Goal: Task Accomplishment & Management: Complete application form

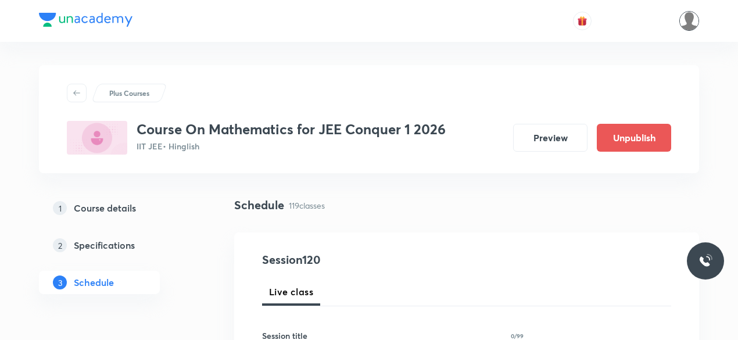
click at [691, 23] on img at bounding box center [690, 21] width 20 height 20
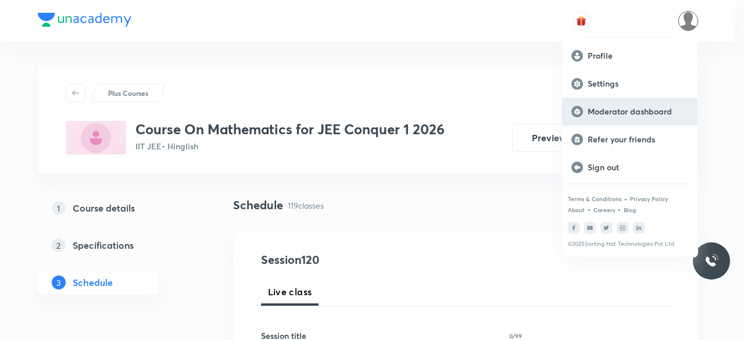
click at [643, 109] on p "Moderator dashboard" at bounding box center [638, 111] width 101 height 10
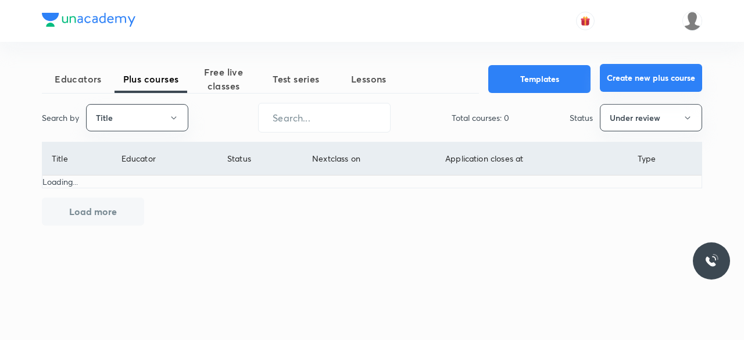
click at [609, 77] on button "Create new plus course" at bounding box center [651, 78] width 102 height 28
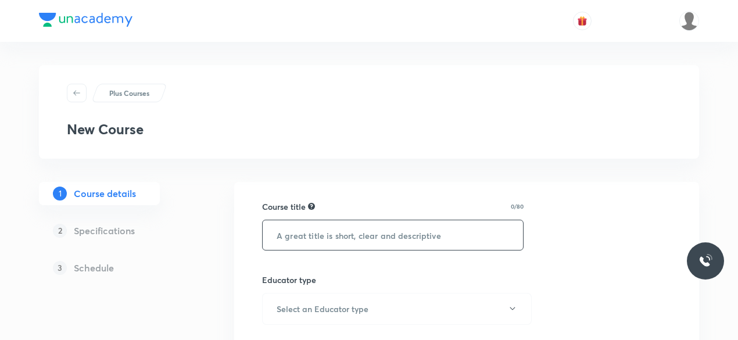
click at [310, 232] on input "text" at bounding box center [393, 235] width 260 height 30
paste input "Course On Chemistry for NEET Growth 1 2027"
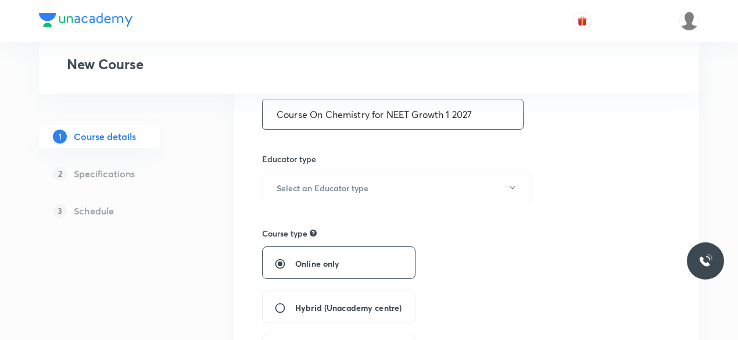
scroll to position [122, 0]
type input "Course On Chemistry for NEET Growth 1 2027"
click at [347, 189] on h6 "Select an Educator type" at bounding box center [323, 187] width 92 height 12
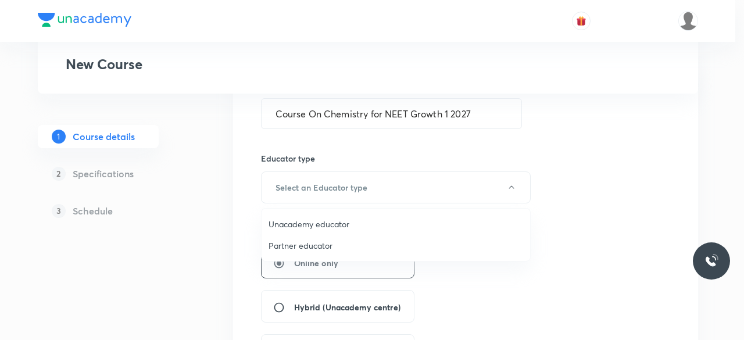
click at [328, 224] on span "Unacademy educator" at bounding box center [396, 224] width 255 height 12
radio input "false"
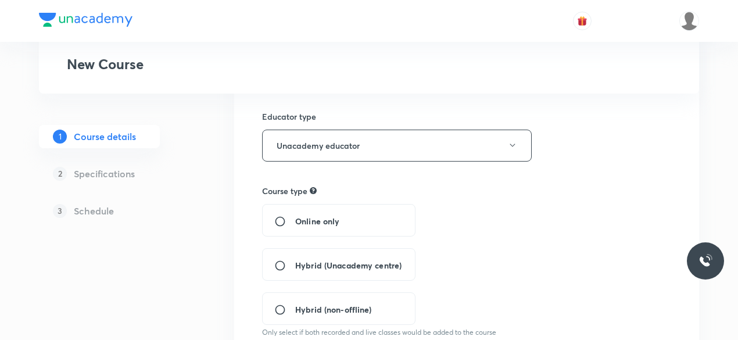
scroll to position [165, 0]
click at [385, 261] on span "Hybrid (Unacademy centre)" at bounding box center [348, 264] width 106 height 12
click at [295, 261] on input "Hybrid (Unacademy centre)" at bounding box center [284, 265] width 21 height 12
radio input "true"
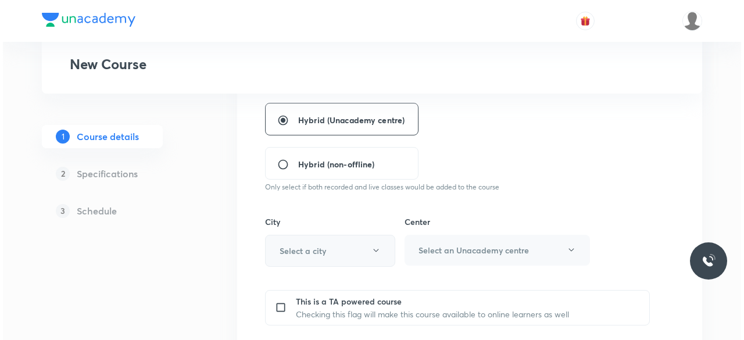
scroll to position [317, 0]
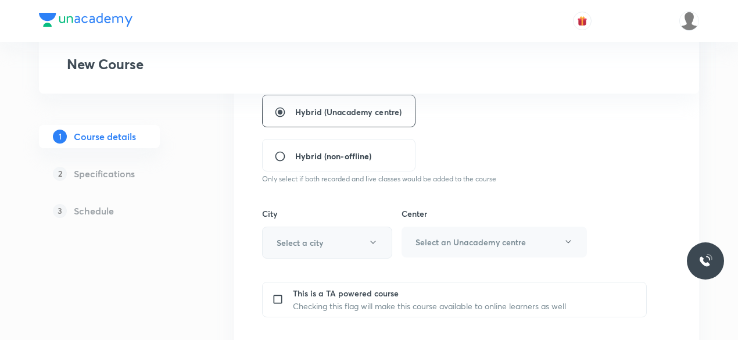
click at [349, 244] on button "Select a city" at bounding box center [327, 243] width 130 height 32
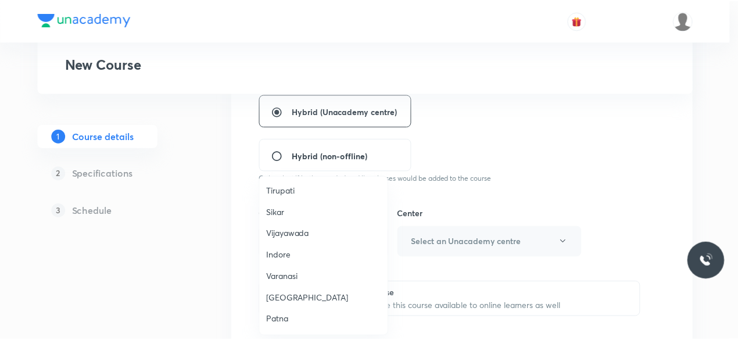
scroll to position [874, 0]
click at [306, 292] on span "Lucknow" at bounding box center [326, 298] width 115 height 12
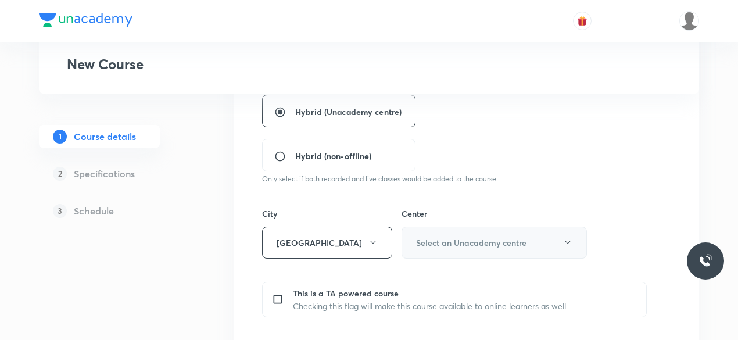
click at [449, 240] on h6 "Select an Unacademy centre" at bounding box center [471, 243] width 110 height 12
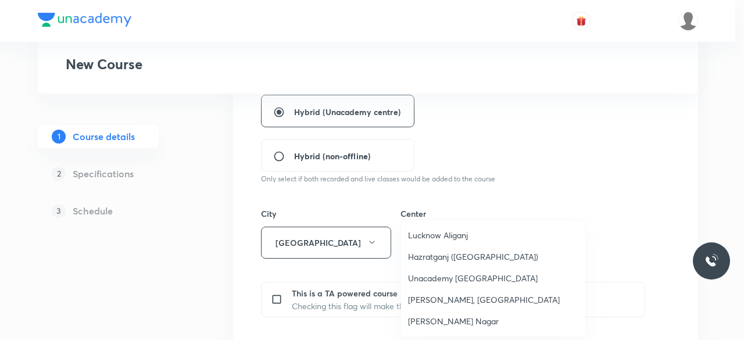
click at [452, 234] on span "Lucknow Aliganj" at bounding box center [493, 235] width 170 height 12
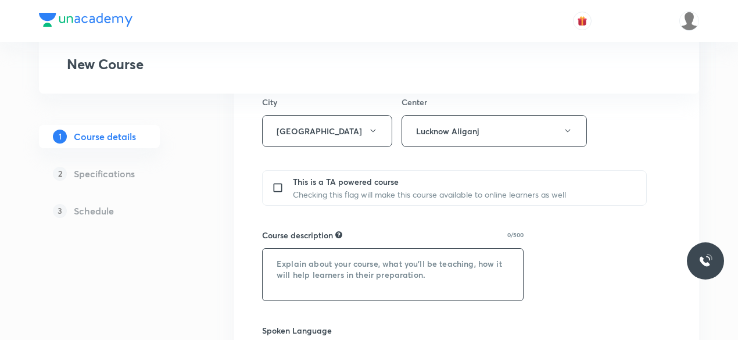
scroll to position [448, 0]
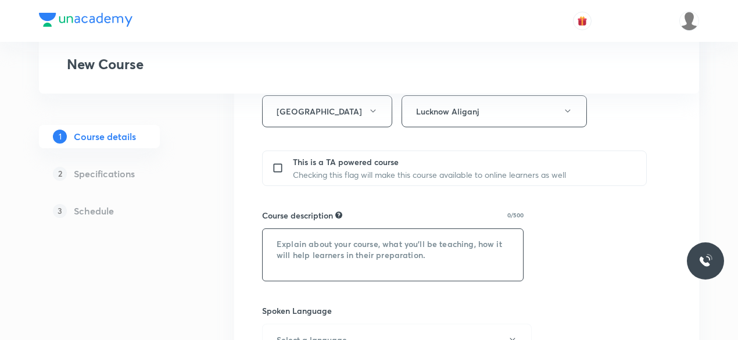
click at [283, 250] on textarea at bounding box center [393, 255] width 260 height 52
paste textarea ""In this course, Robin will provide in-depth knowledge of Chemistry. The course…"
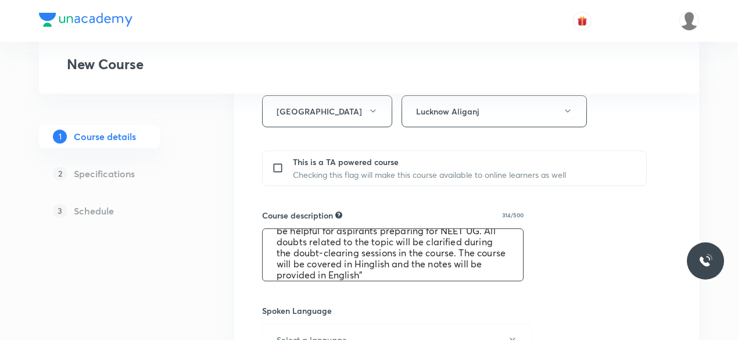
scroll to position [0, 0]
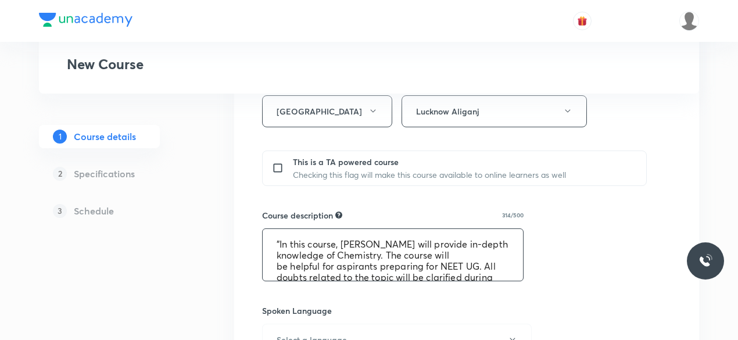
drag, startPoint x: 342, startPoint y: 241, endPoint x: 367, endPoint y: 241, distance: 25.0
click at [367, 241] on textarea ""In this course, Robin will provide in-depth knowledge of Chemistry. The course…" at bounding box center [393, 255] width 260 height 52
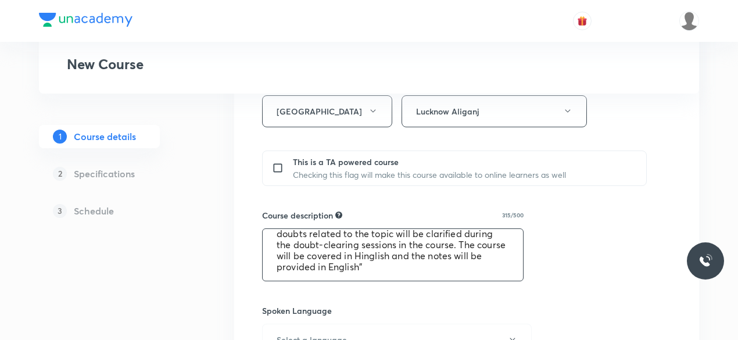
scroll to position [44, 0]
type textarea ""In this course, Sharad will provide in-depth knowledge of Chemistry. The cours…"
click at [459, 300] on div "Course title 42/80 Course On Chemistry for NEET Growth 1 2027 ​ Educator type U…" at bounding box center [466, 190] width 409 height 877
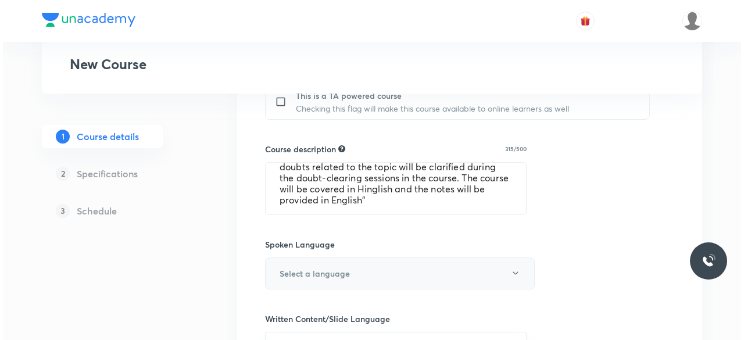
scroll to position [524, 0]
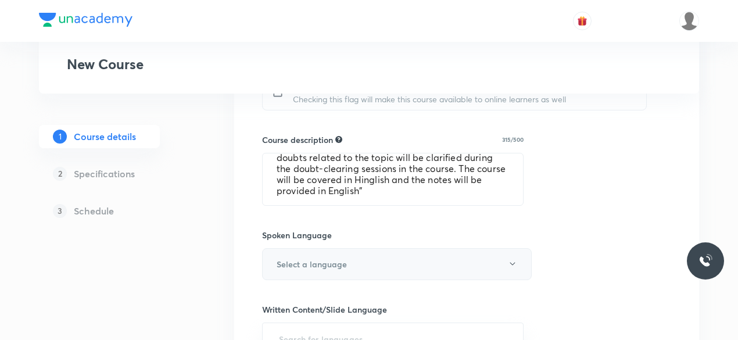
click at [378, 267] on button "Select a language" at bounding box center [397, 264] width 270 height 32
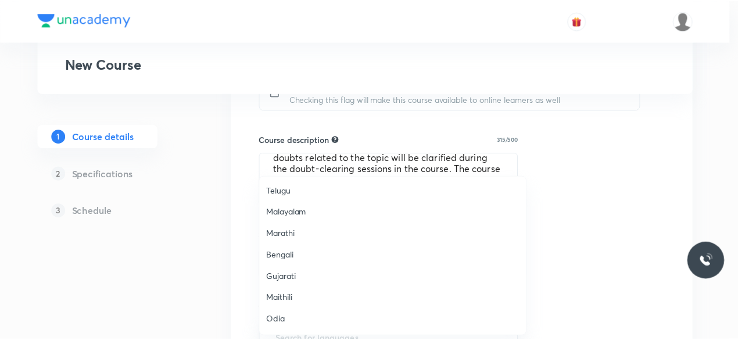
scroll to position [344, 0]
click at [303, 321] on span "Hinglish" at bounding box center [396, 321] width 255 height 12
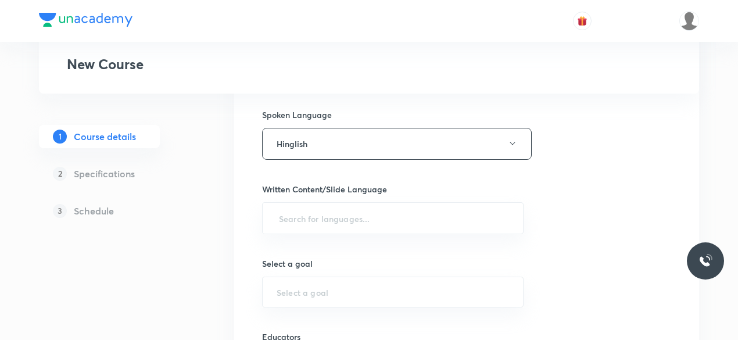
scroll to position [645, 0]
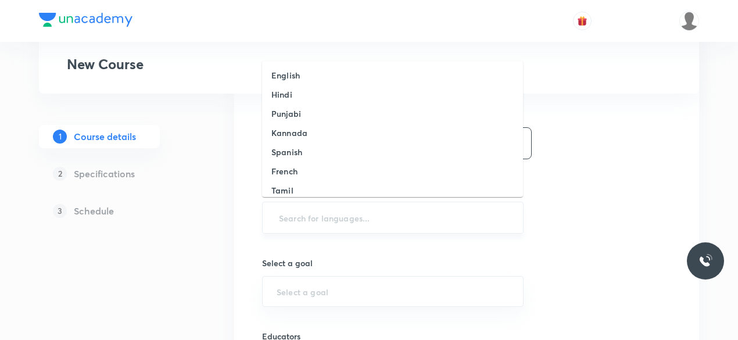
click at [298, 211] on input "text" at bounding box center [393, 218] width 233 height 22
click at [301, 74] on li "English" at bounding box center [392, 75] width 261 height 19
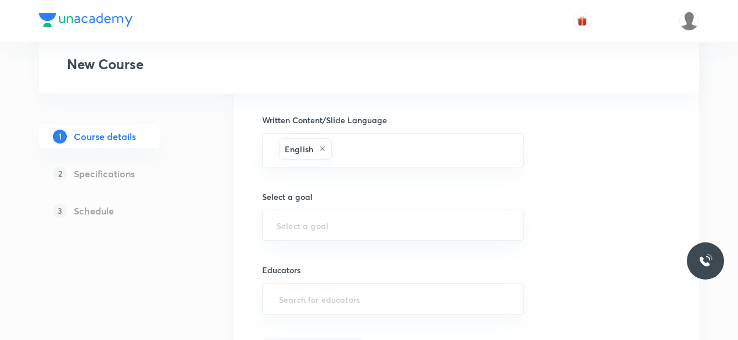
scroll to position [717, 0]
click at [317, 227] on div "​" at bounding box center [393, 221] width 262 height 31
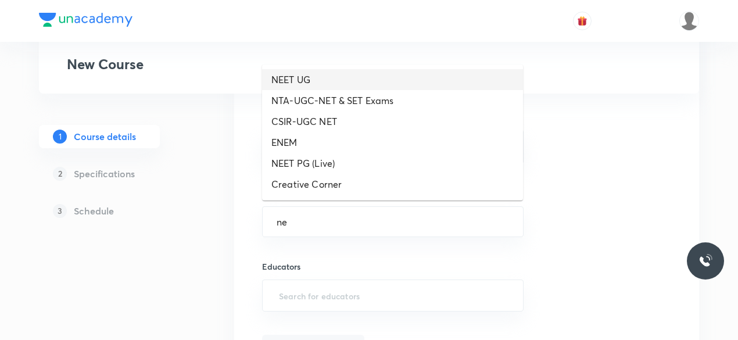
click at [299, 81] on li "NEET UG" at bounding box center [392, 79] width 261 height 21
type input "NEET UG"
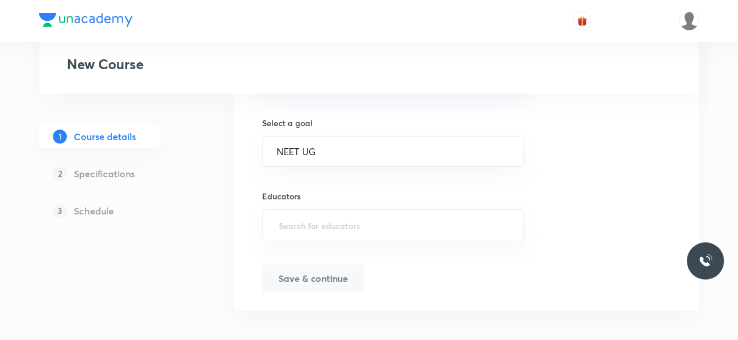
scroll to position [791, 0]
click at [319, 225] on input "text" at bounding box center [393, 222] width 233 height 22
paste input "Course On Chemistry for NEET Growth 1 2027"
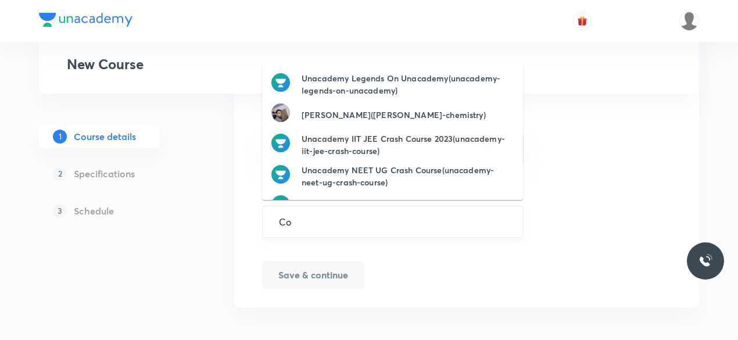
type input "C"
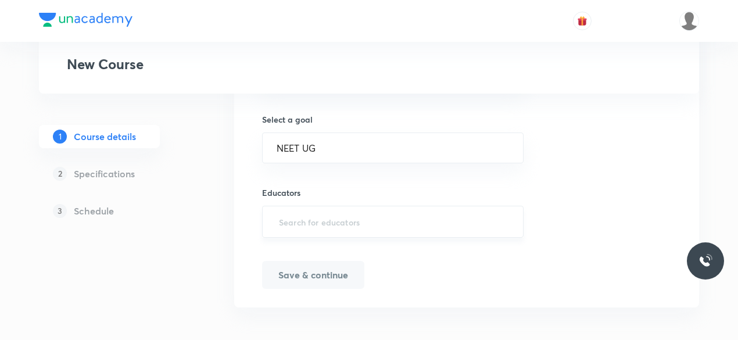
paste input "Sharad925"
type input "Sharad925"
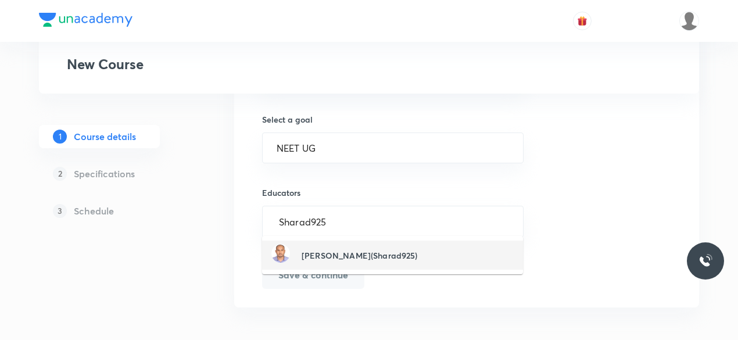
click at [348, 255] on h6 "Sharad Narayan Thakur(Sharad925)" at bounding box center [360, 255] width 116 height 12
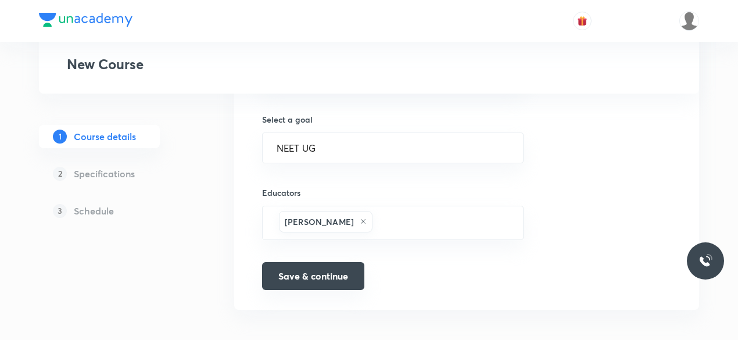
click at [340, 266] on button "Save & continue" at bounding box center [313, 276] width 102 height 28
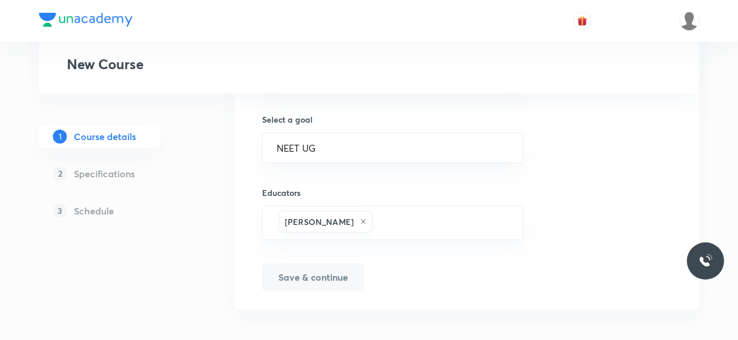
scroll to position [806, 0]
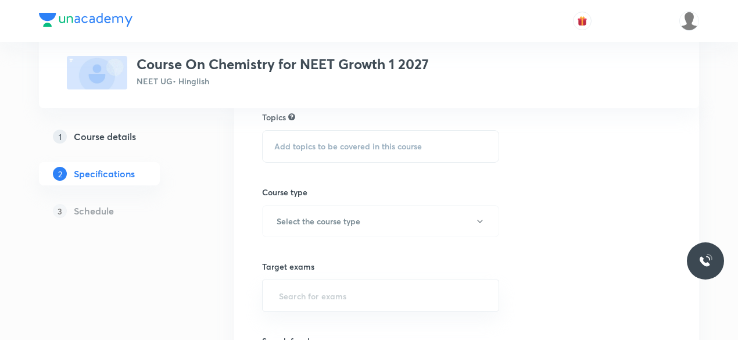
scroll to position [105, 0]
click at [286, 146] on span "Add topics to be covered in this course" at bounding box center [348, 145] width 148 height 9
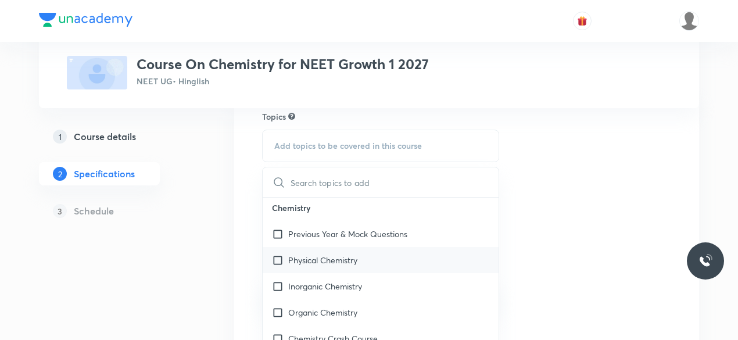
scroll to position [1704, 0]
click at [276, 229] on input "checkbox" at bounding box center [280, 233] width 16 height 12
checkbox input "true"
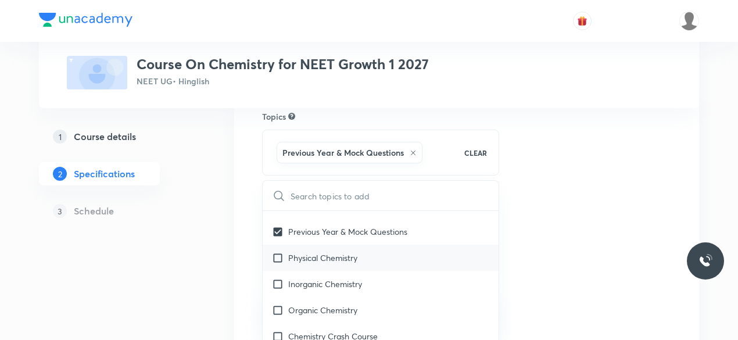
scroll to position [1723, 0]
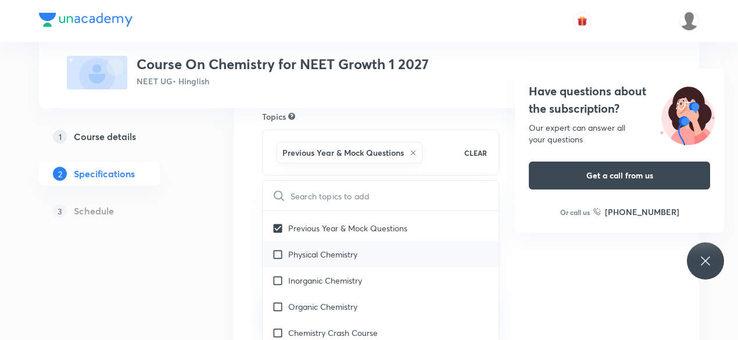
click at [278, 252] on input "checkbox" at bounding box center [280, 254] width 16 height 12
checkbox input "true"
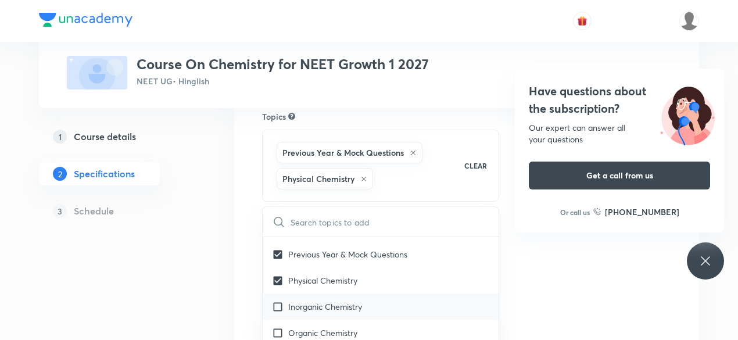
click at [278, 302] on input "checkbox" at bounding box center [280, 307] width 16 height 12
checkbox input "true"
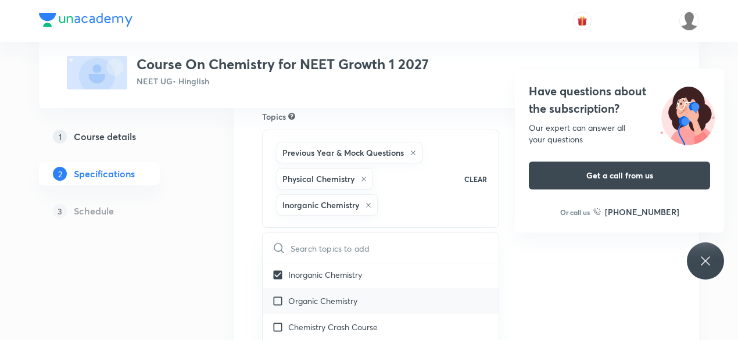
scroll to position [1781, 0]
click at [275, 302] on input "checkbox" at bounding box center [280, 300] width 16 height 12
checkbox input "true"
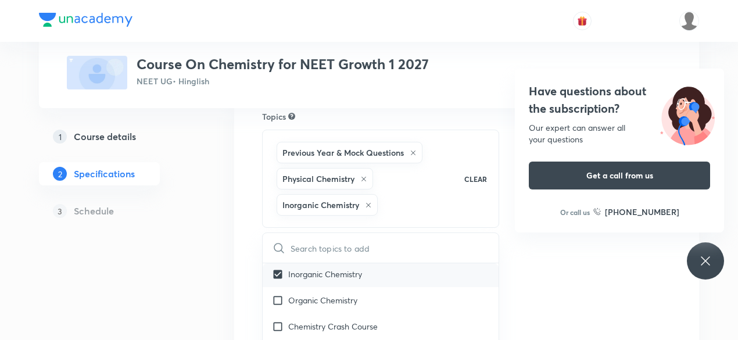
checkbox input "true"
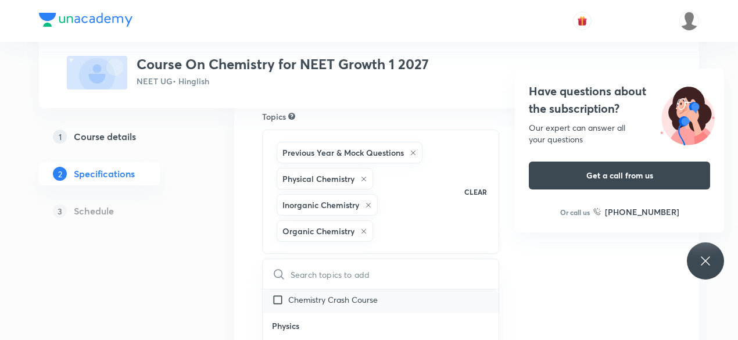
scroll to position [1835, 0]
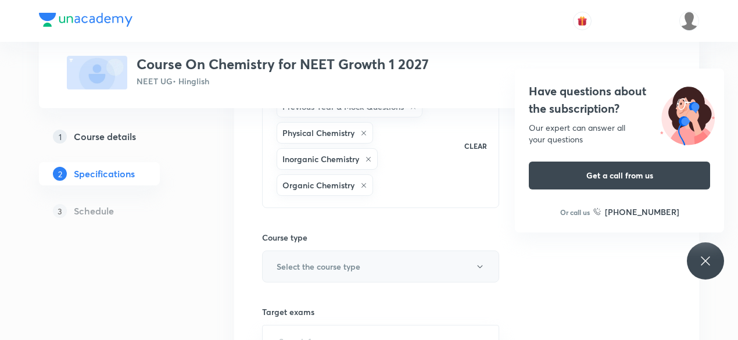
scroll to position [151, 0]
click at [387, 266] on button "Select the course type" at bounding box center [380, 266] width 237 height 32
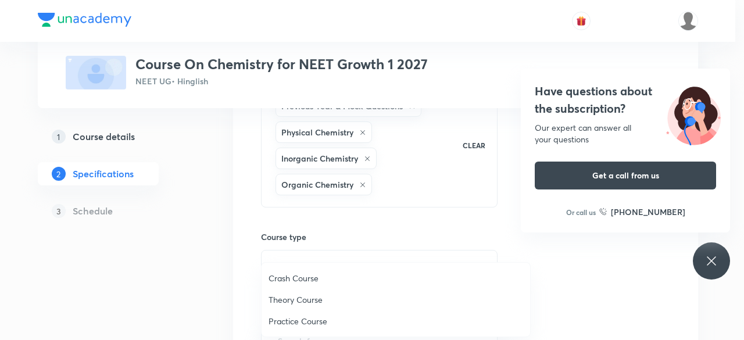
click at [320, 298] on span "Theory Course" at bounding box center [396, 300] width 255 height 12
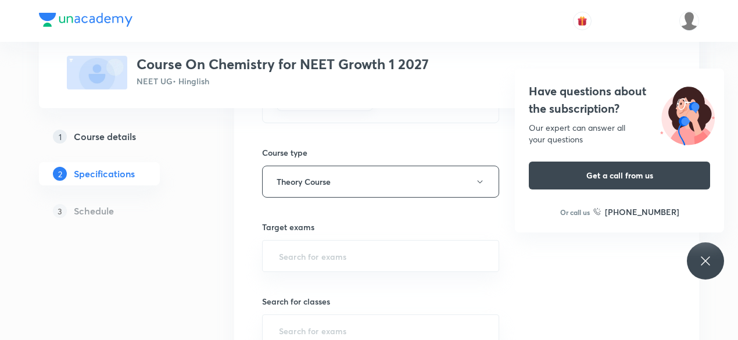
scroll to position [245, 0]
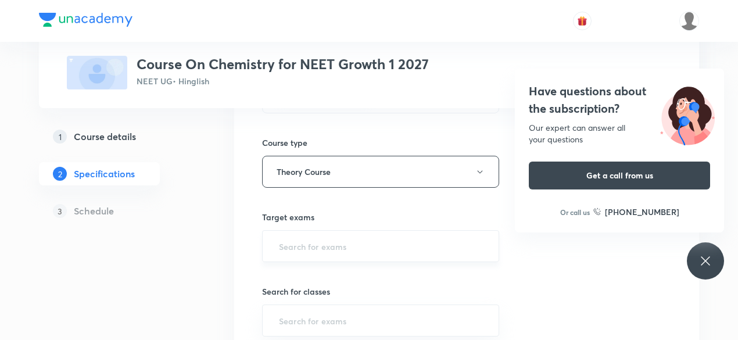
click at [303, 242] on input "text" at bounding box center [381, 246] width 208 height 22
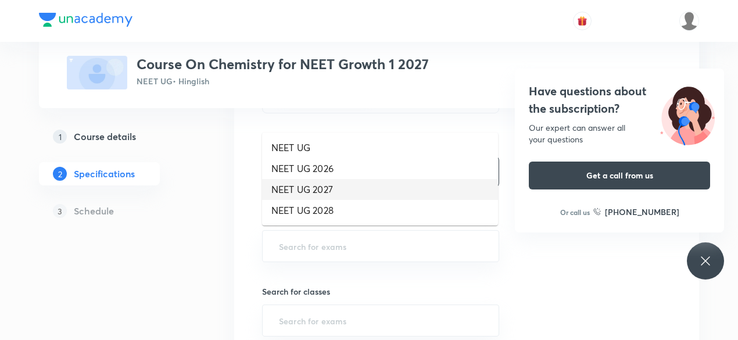
click at [308, 185] on li "NEET UG 2027" at bounding box center [380, 189] width 236 height 21
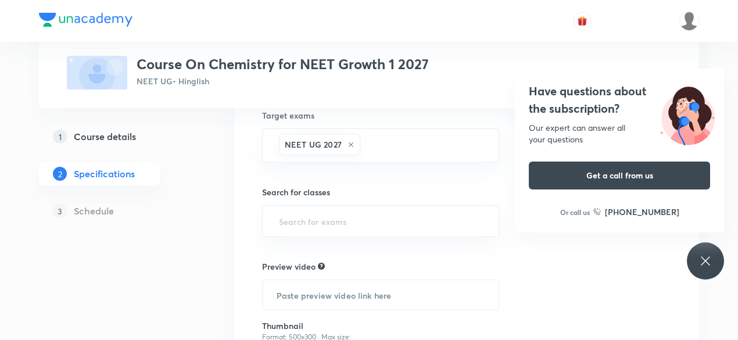
scroll to position [348, 0]
click at [290, 214] on input "text" at bounding box center [381, 221] width 208 height 22
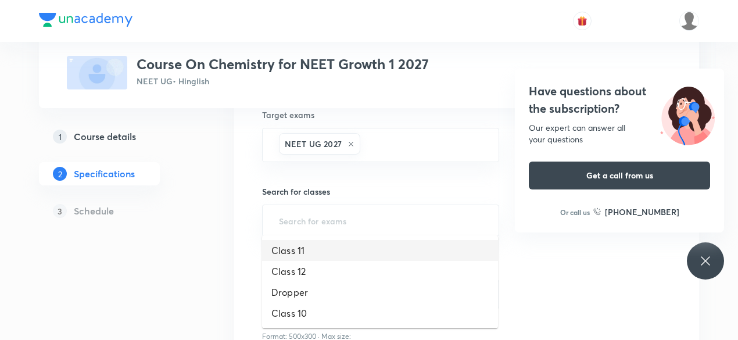
click at [300, 253] on li "Class 11" at bounding box center [380, 250] width 236 height 21
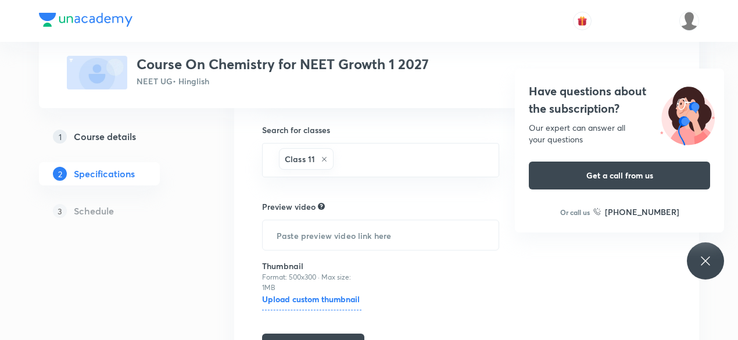
scroll to position [482, 0]
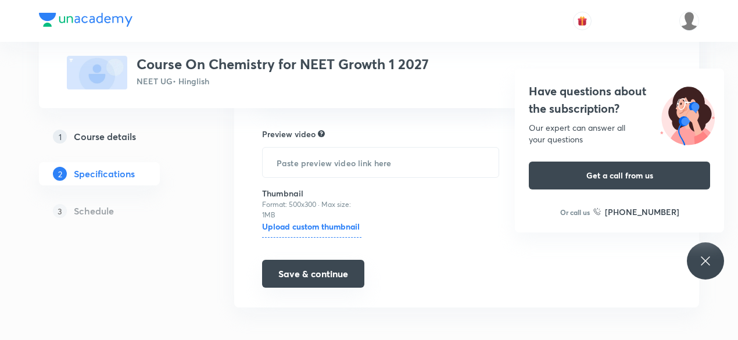
click at [341, 267] on button "Save & continue" at bounding box center [313, 274] width 102 height 28
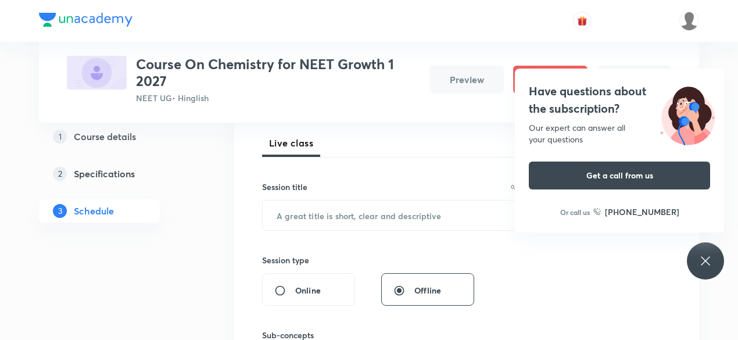
scroll to position [164, 0]
click at [288, 214] on input "text" at bounding box center [393, 215] width 260 height 30
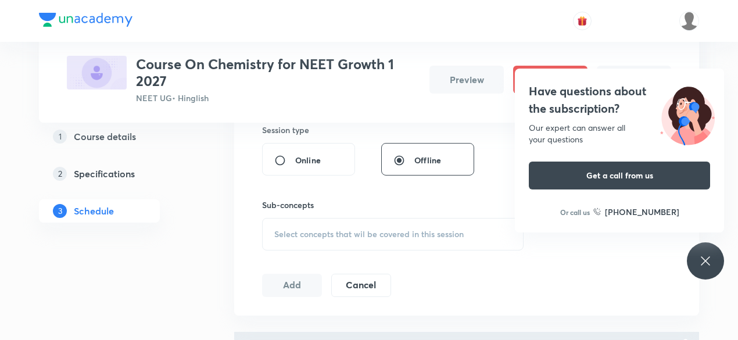
scroll to position [297, 0]
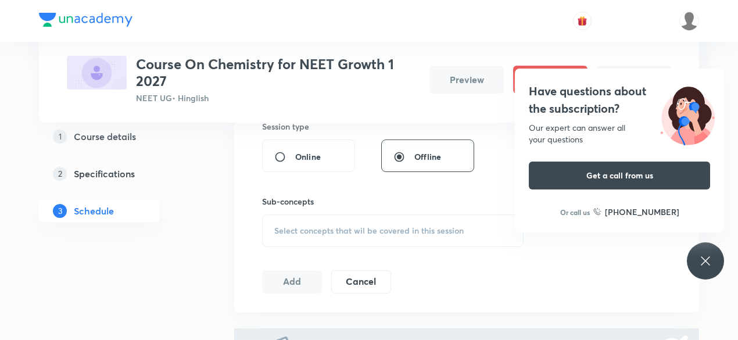
type input "Chemical Bonding"
click at [277, 233] on span "Select concepts that wil be covered in this session" at bounding box center [369, 230] width 190 height 9
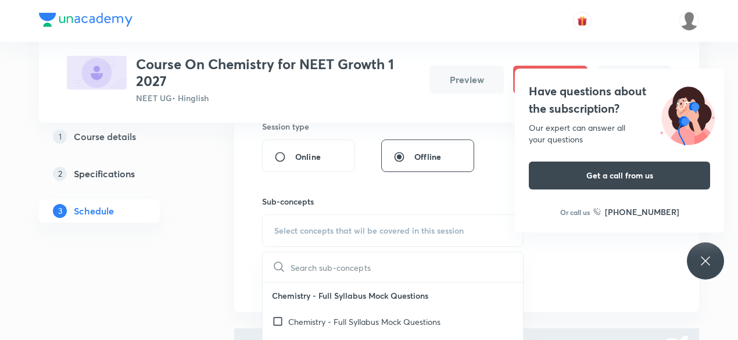
drag, startPoint x: 278, startPoint y: 318, endPoint x: 266, endPoint y: 285, distance: 35.1
click at [277, 318] on input "checkbox" at bounding box center [280, 322] width 16 height 12
checkbox input "true"
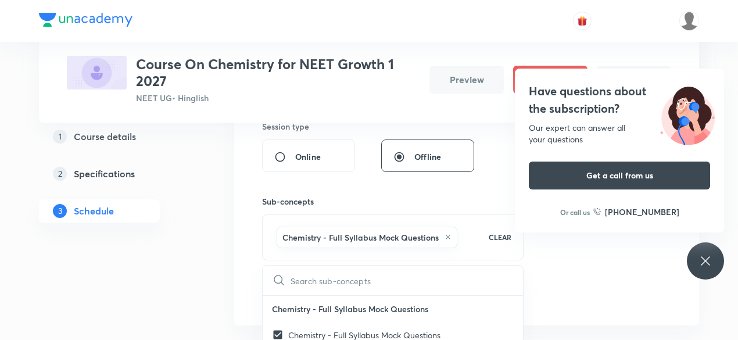
click at [245, 251] on div "Session 1 Live class Session title 16/99 Chemical Bonding ​ Session type Online…" at bounding box center [466, 138] width 465 height 376
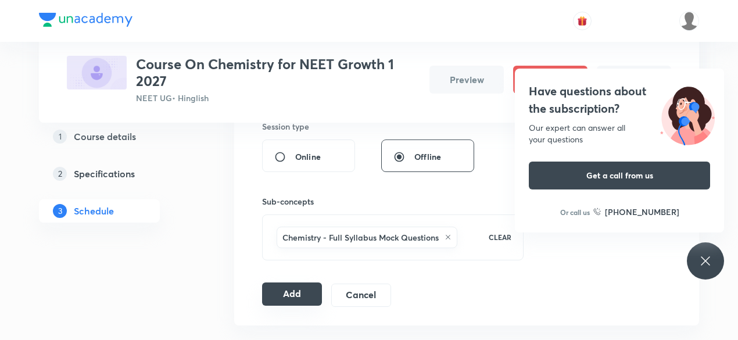
click at [299, 290] on button "Add" at bounding box center [292, 294] width 60 height 23
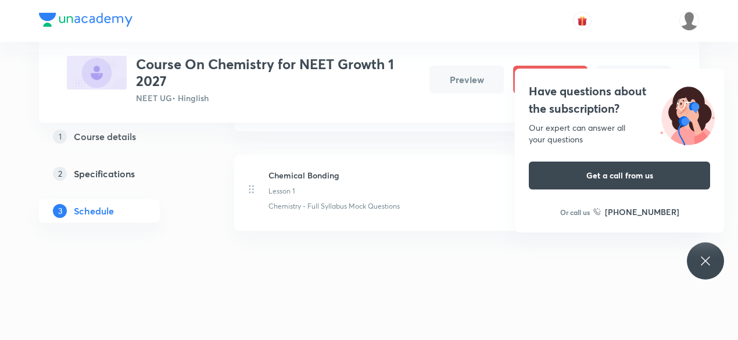
scroll to position [172, 0]
click at [705, 262] on icon at bounding box center [705, 260] width 9 height 9
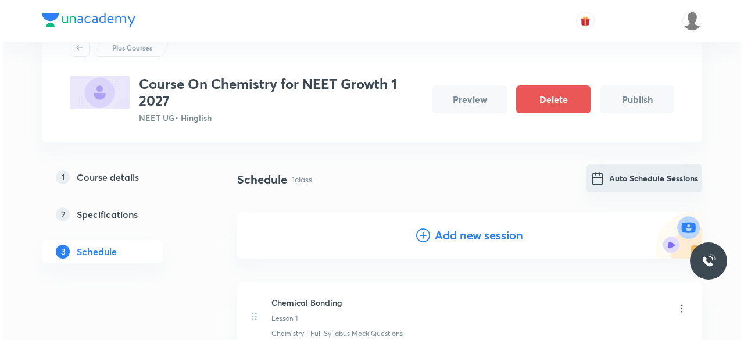
scroll to position [47, 0]
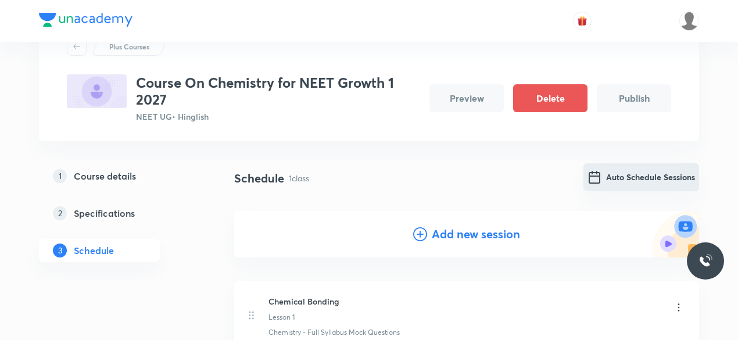
click at [595, 177] on img "Auto Schedule Sessions" at bounding box center [595, 177] width 14 height 14
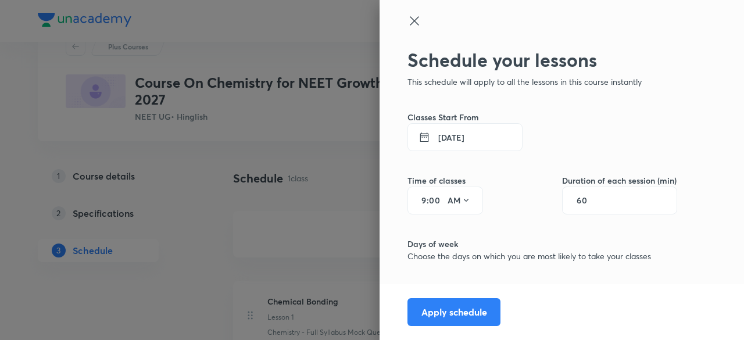
click at [415, 137] on icon at bounding box center [424, 137] width 19 height 12
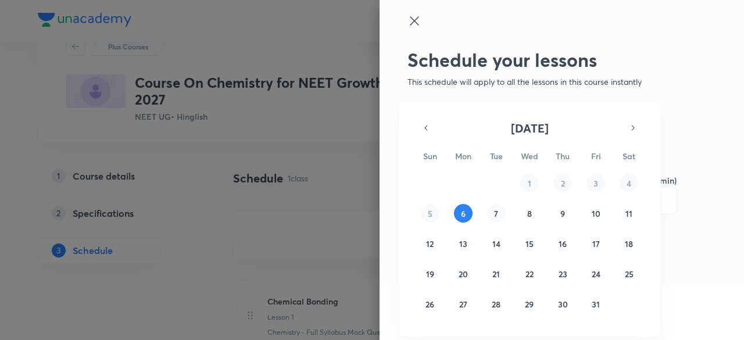
click at [499, 218] on button "7" at bounding box center [496, 213] width 19 height 19
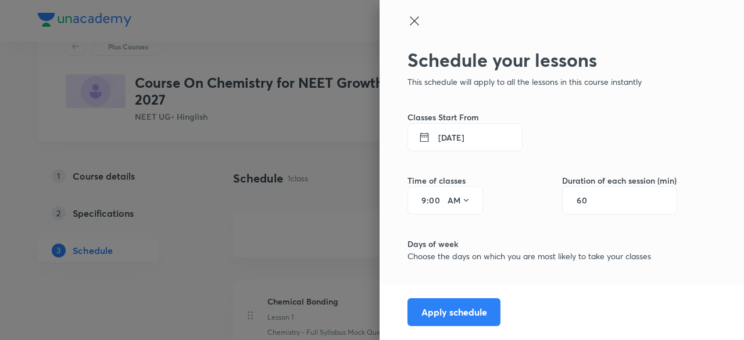
click at [415, 200] on input "9" at bounding box center [420, 200] width 14 height 9
type input "4"
type input "15"
click at [462, 202] on icon at bounding box center [466, 200] width 9 height 9
click at [448, 231] on div "PM" at bounding box center [451, 230] width 42 height 28
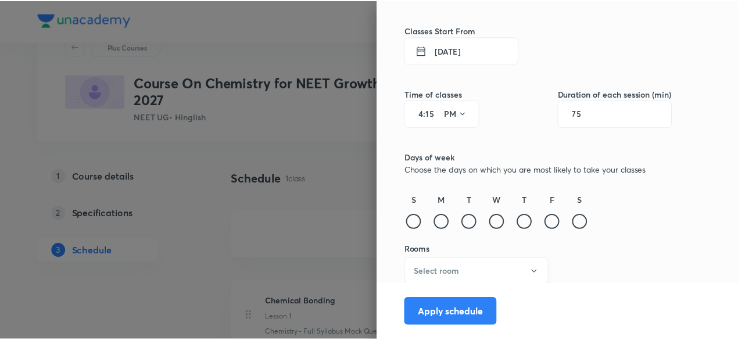
scroll to position [90, 0]
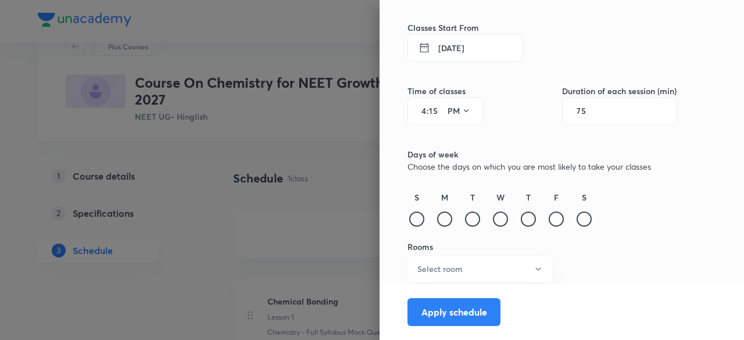
type input "75"
click at [409, 219] on div at bounding box center [416, 219] width 15 height 15
click at [437, 218] on div at bounding box center [444, 219] width 15 height 15
click at [465, 218] on div at bounding box center [472, 219] width 15 height 15
click at [493, 219] on div at bounding box center [500, 219] width 15 height 15
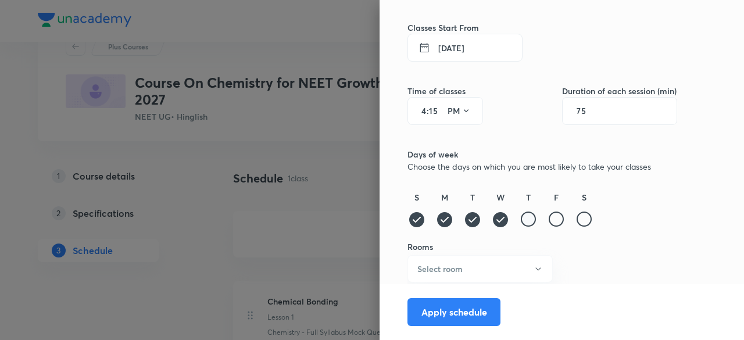
click at [521, 217] on div at bounding box center [528, 219] width 15 height 15
click at [549, 218] on div at bounding box center [556, 219] width 15 height 15
click at [577, 218] on div at bounding box center [584, 219] width 15 height 15
click at [534, 271] on icon "button" at bounding box center [538, 269] width 9 height 9
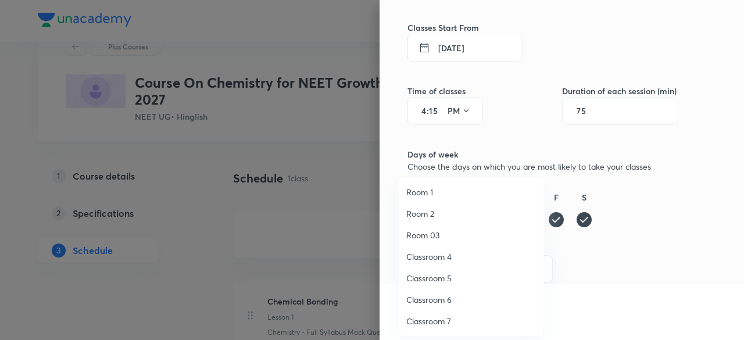
click at [446, 279] on span "Classroom 5" at bounding box center [471, 278] width 130 height 12
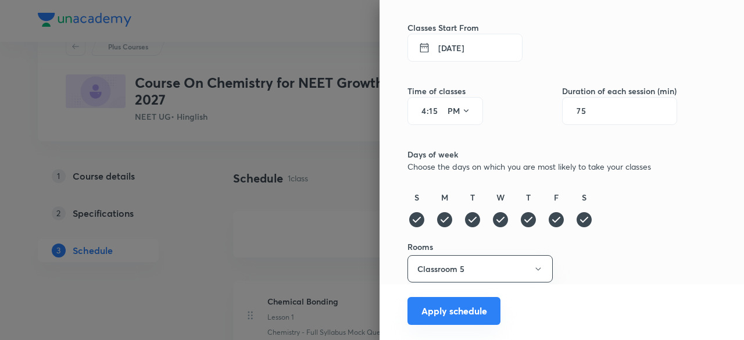
click at [457, 309] on button "Apply schedule" at bounding box center [454, 311] width 93 height 28
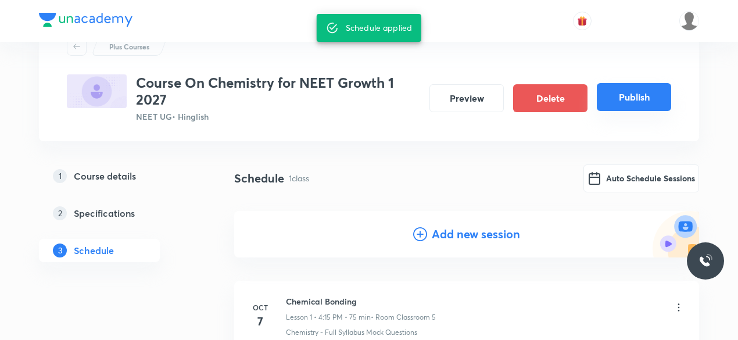
click at [634, 103] on button "Publish" at bounding box center [634, 97] width 74 height 28
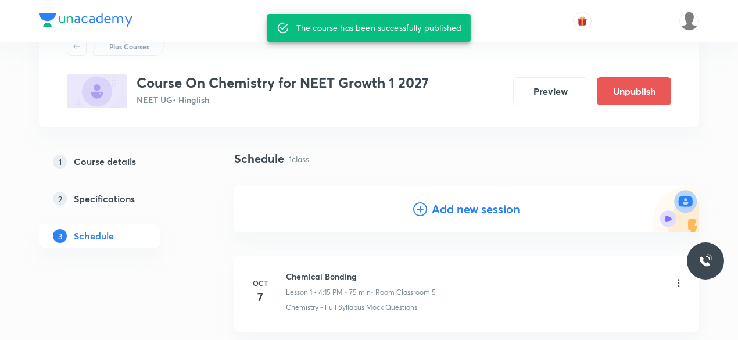
scroll to position [32, 0]
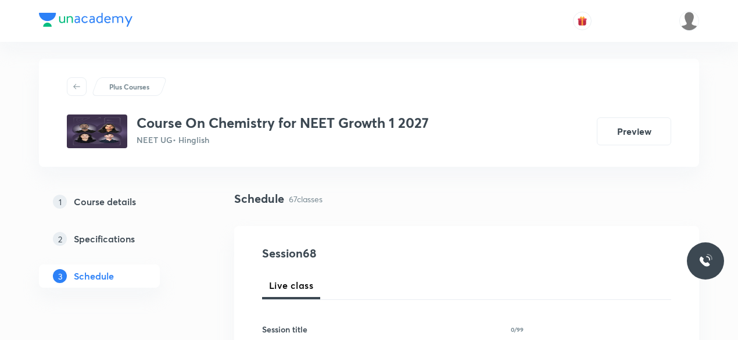
scroll to position [8, 0]
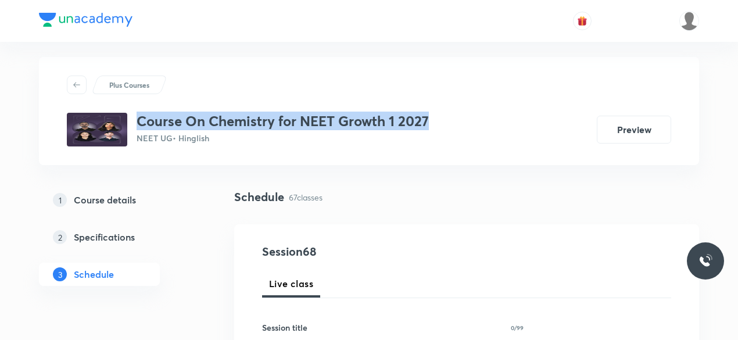
drag, startPoint x: 140, startPoint y: 122, endPoint x: 429, endPoint y: 116, distance: 289.0
click at [429, 116] on h3 "Course On Chemistry for NEET Growth 1 2027" at bounding box center [283, 121] width 292 height 17
copy h3 "Course On Chemistry for NEET Growth 1 2027"
click at [131, 202] on h5 "Course details" at bounding box center [105, 200] width 62 height 14
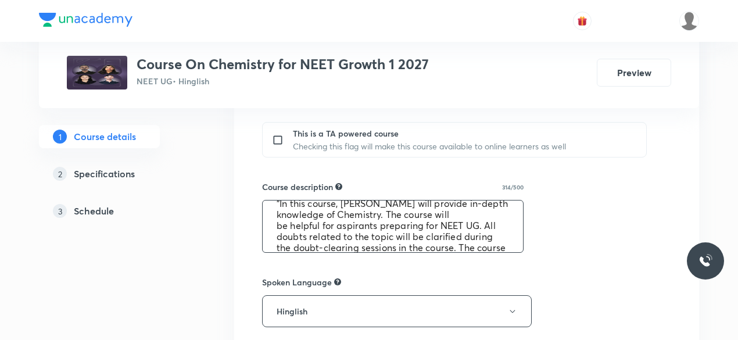
scroll to position [44, 0]
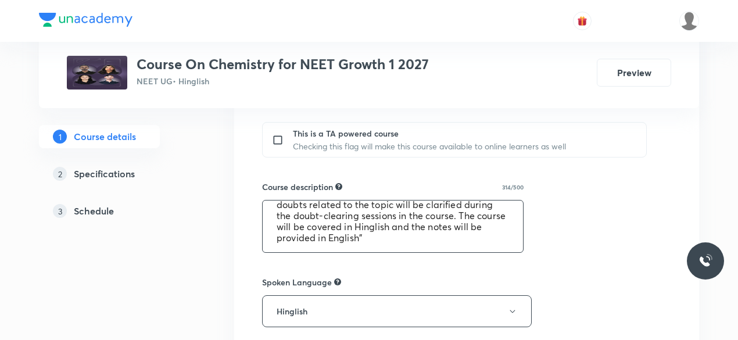
drag, startPoint x: 275, startPoint y: 212, endPoint x: 488, endPoint y: 249, distance: 216.6
click at [488, 249] on textarea ""In this course, [PERSON_NAME] will provide in-depth knowledge of Chemistry. Th…" at bounding box center [393, 227] width 260 height 52
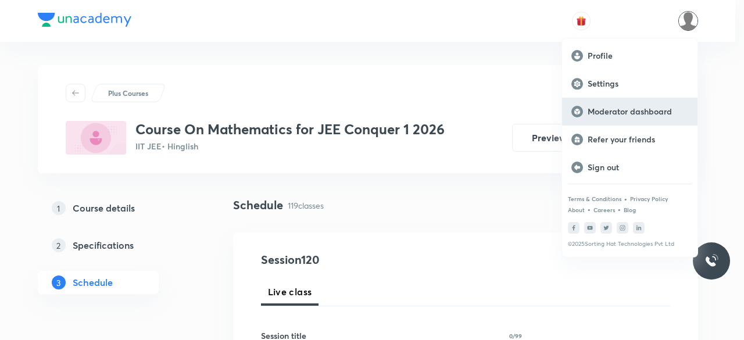
click at [645, 108] on p "Moderator dashboard" at bounding box center [638, 111] width 101 height 10
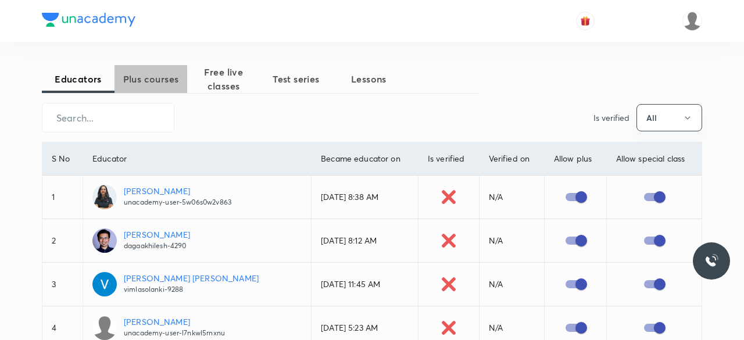
click at [137, 81] on span "Plus courses" at bounding box center [151, 79] width 73 height 14
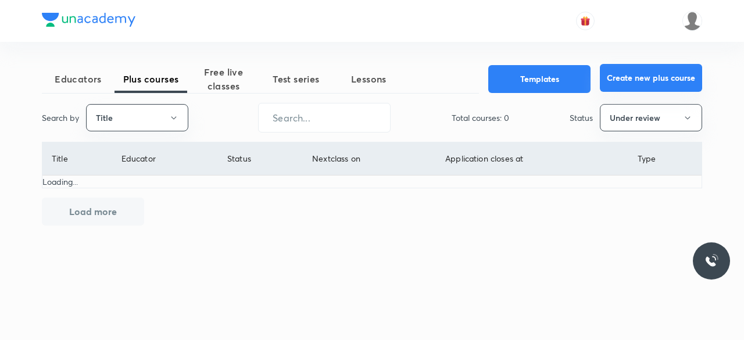
click at [626, 81] on button "Create new plus course" at bounding box center [651, 78] width 102 height 28
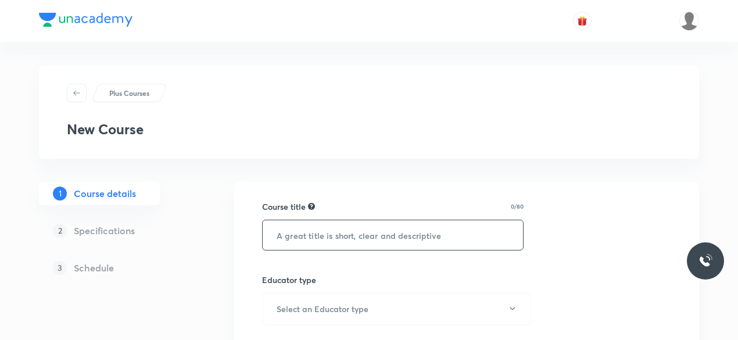
click at [307, 231] on input "text" at bounding box center [393, 235] width 260 height 30
paste input "Course On Chemistry for NEET Excel 1 2026"
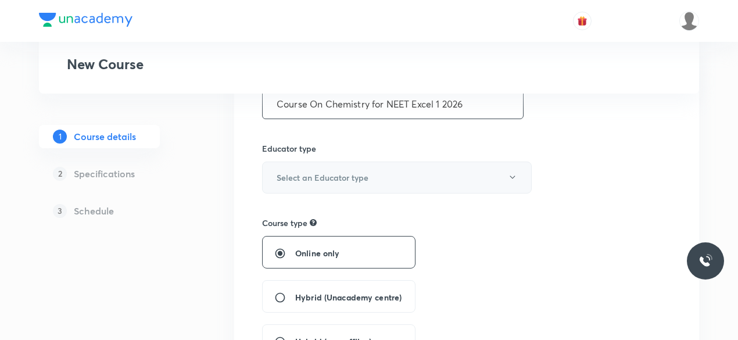
scroll to position [134, 0]
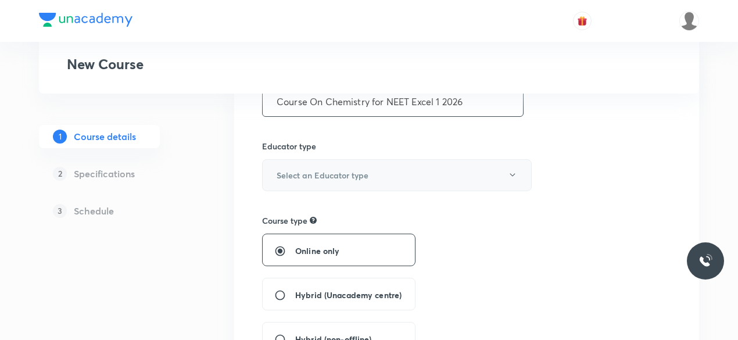
type input "Course On Chemistry for NEET Excel 1 2026"
click at [314, 177] on h6 "Select an Educator type" at bounding box center [323, 175] width 92 height 12
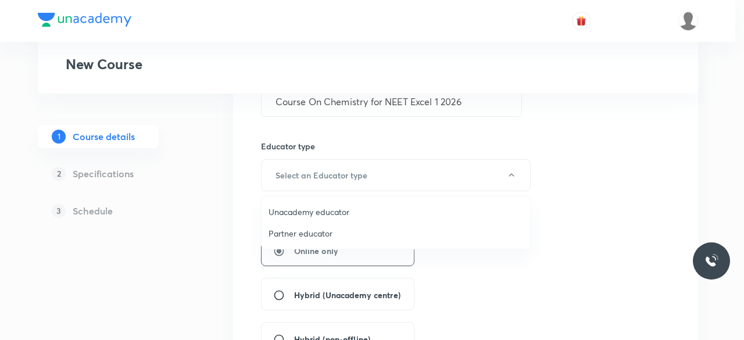
click at [330, 210] on span "Unacademy educator" at bounding box center [396, 212] width 255 height 12
radio input "false"
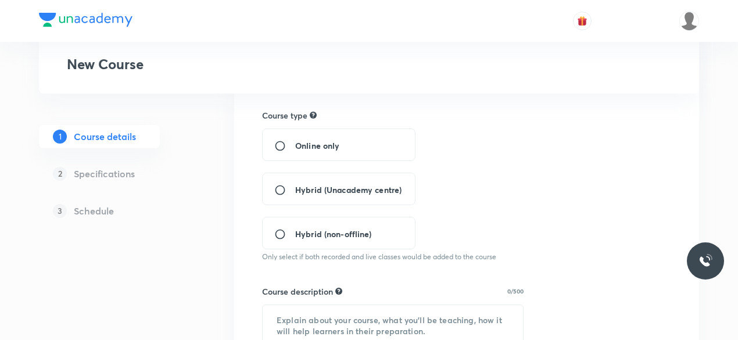
scroll to position [246, 0]
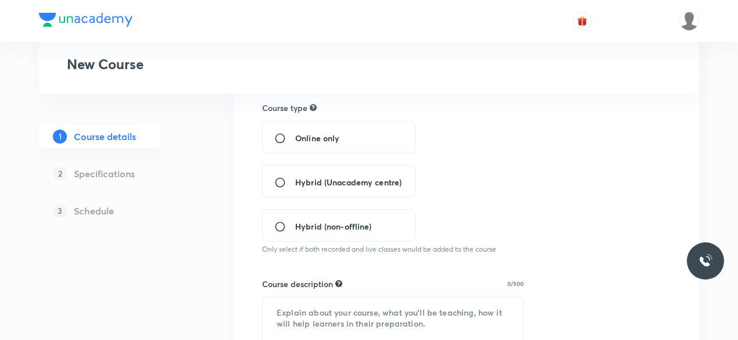
click at [333, 185] on span "Hybrid (Unacademy centre)" at bounding box center [348, 182] width 106 height 12
click at [295, 185] on input "Hybrid (Unacademy centre)" at bounding box center [284, 183] width 21 height 12
radio input "true"
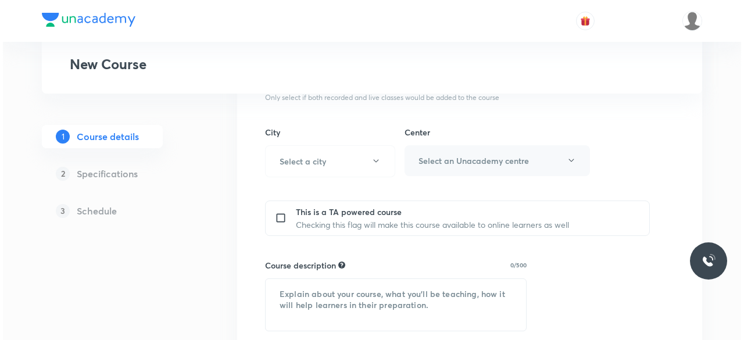
scroll to position [399, 0]
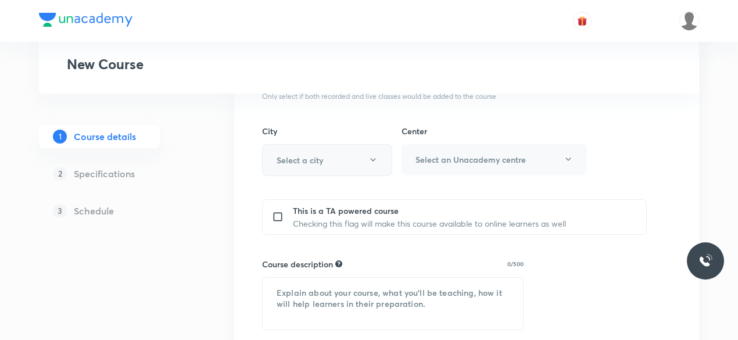
click at [324, 158] on button "Select a city" at bounding box center [327, 160] width 130 height 32
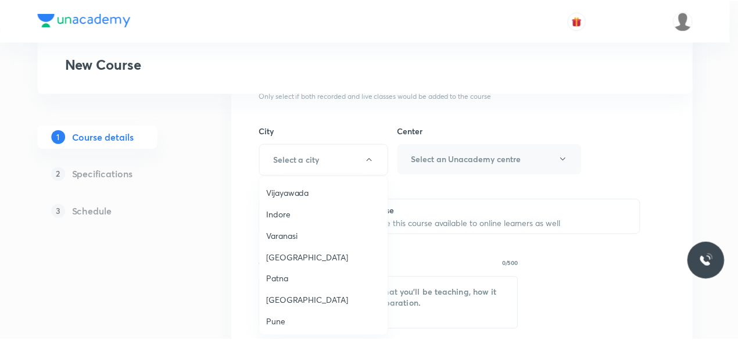
scroll to position [915, 0]
click at [297, 251] on span "Lucknow" at bounding box center [326, 257] width 115 height 12
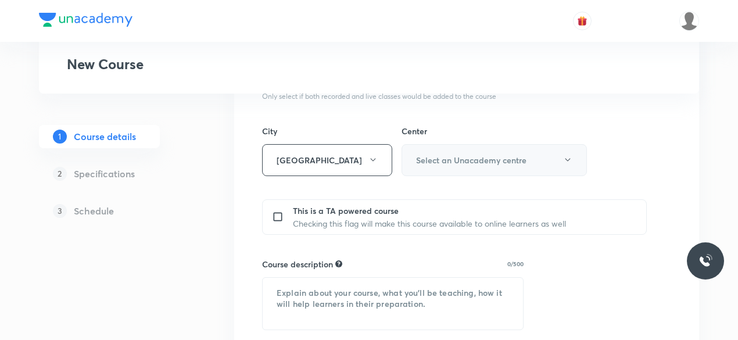
click at [506, 160] on h6 "Select an Unacademy centre" at bounding box center [471, 160] width 110 height 12
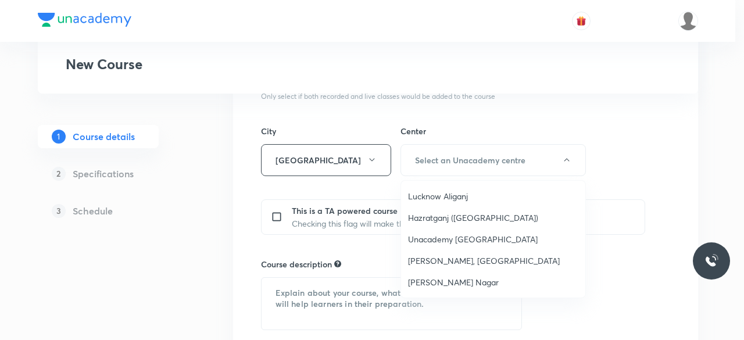
click at [459, 195] on span "Lucknow Aliganj" at bounding box center [493, 196] width 170 height 12
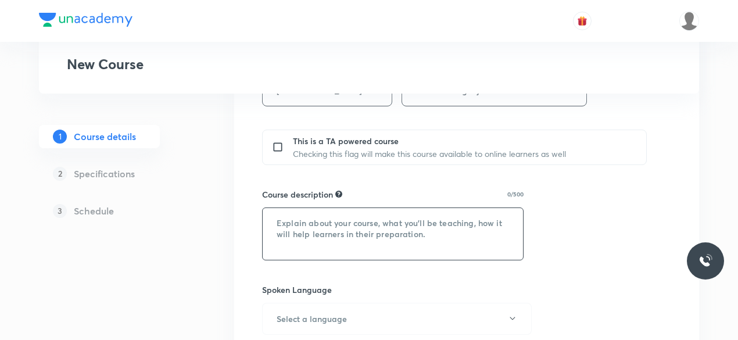
scroll to position [470, 0]
click at [288, 220] on textarea at bounding box center [393, 233] width 260 height 52
paste textarea ""In this course, Robin will provide in-depth knowledge of Chemistry. The course…"
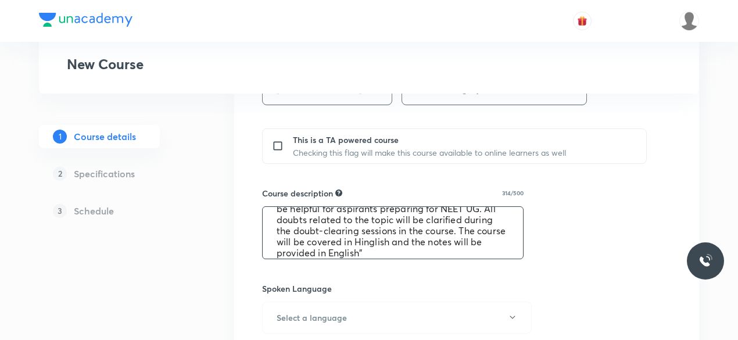
scroll to position [0, 0]
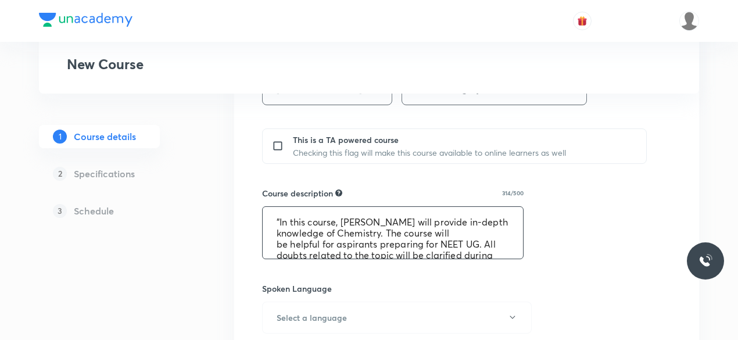
drag, startPoint x: 342, startPoint y: 219, endPoint x: 366, endPoint y: 218, distance: 23.9
click at [366, 218] on textarea ""In this course, Robin will provide in-depth knowledge of Chemistry. The course…" at bounding box center [393, 233] width 260 height 52
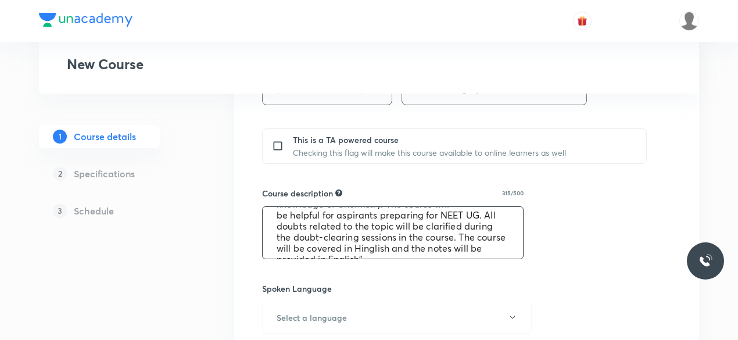
scroll to position [44, 0]
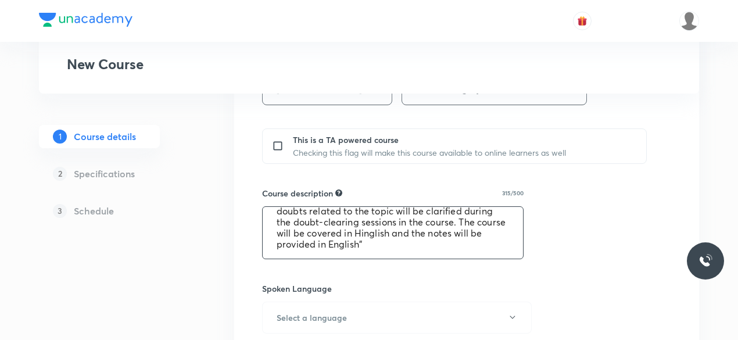
type textarea ""In this course, Sharad will provide in-depth knowledge of Chemistry. The cours…"
click at [417, 265] on div "Course title 41/80 Course On Chemistry for NEET Excel 1 2026 ​ Educator type Un…" at bounding box center [466, 168] width 409 height 877
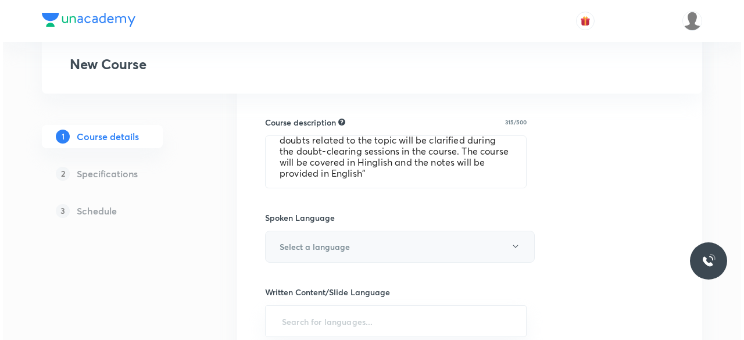
scroll to position [542, 0]
click at [380, 244] on button "Select a language" at bounding box center [397, 246] width 270 height 32
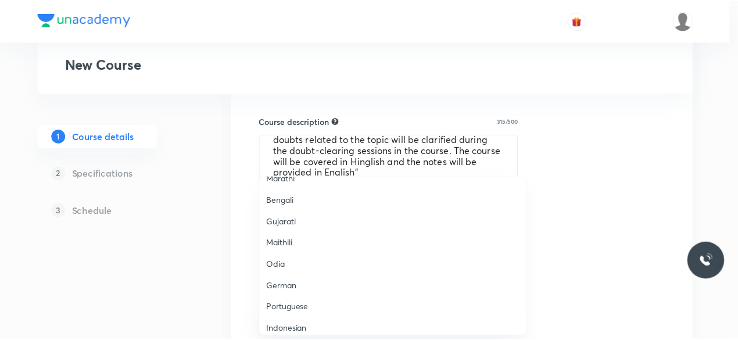
scroll to position [344, 0]
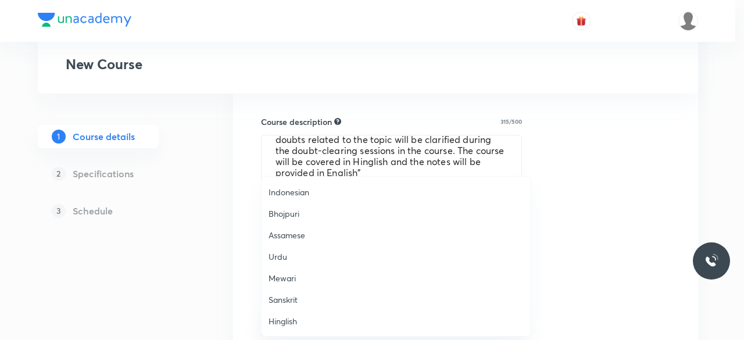
click at [301, 319] on span "Hinglish" at bounding box center [396, 321] width 255 height 12
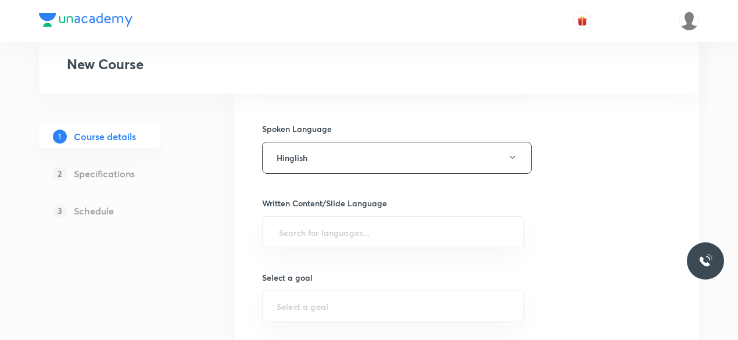
scroll to position [651, 0]
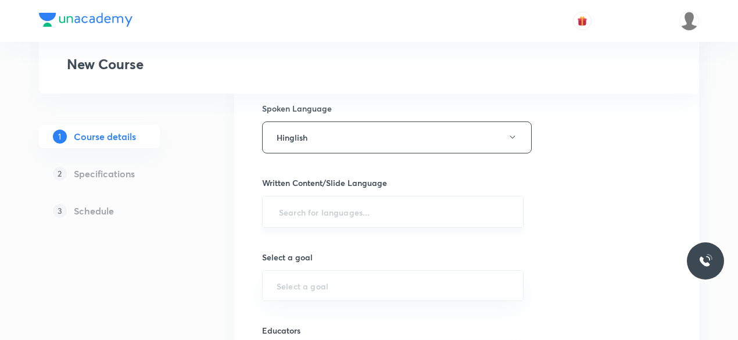
click at [295, 212] on input "text" at bounding box center [393, 212] width 233 height 22
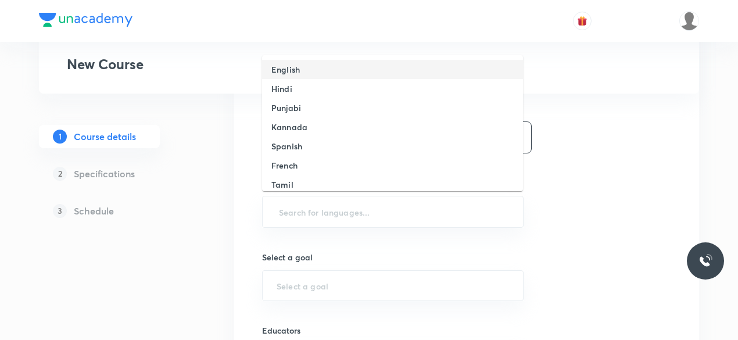
click at [302, 74] on li "English" at bounding box center [392, 69] width 261 height 19
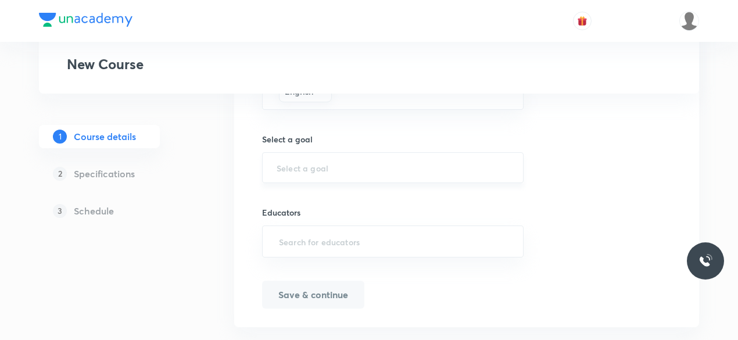
scroll to position [774, 0]
click at [295, 163] on input "text" at bounding box center [393, 164] width 233 height 11
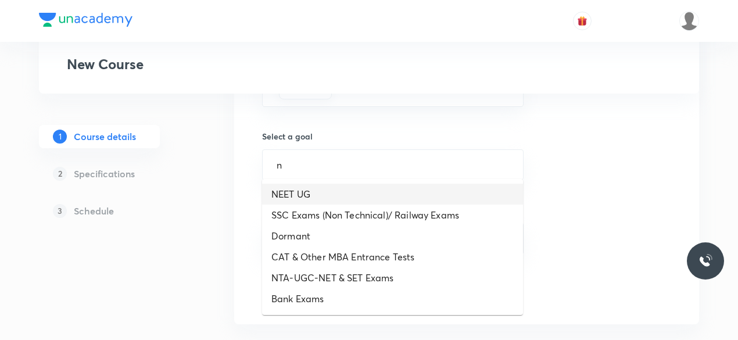
click at [296, 190] on li "NEET UG" at bounding box center [392, 194] width 261 height 21
type input "NEET UG"
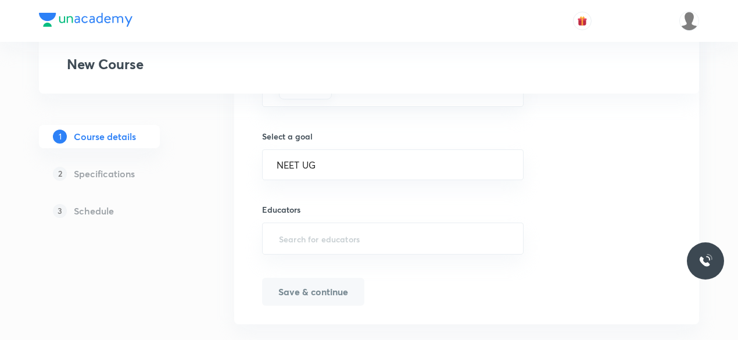
scroll to position [791, 0]
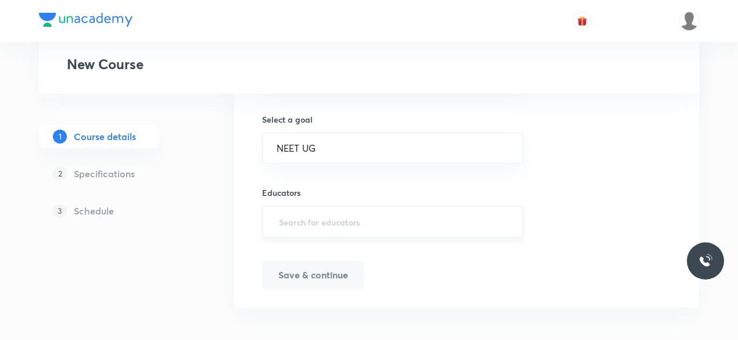
click at [293, 215] on input "text" at bounding box center [393, 222] width 233 height 22
paste input "Sharad925"
type input "Sharad925"
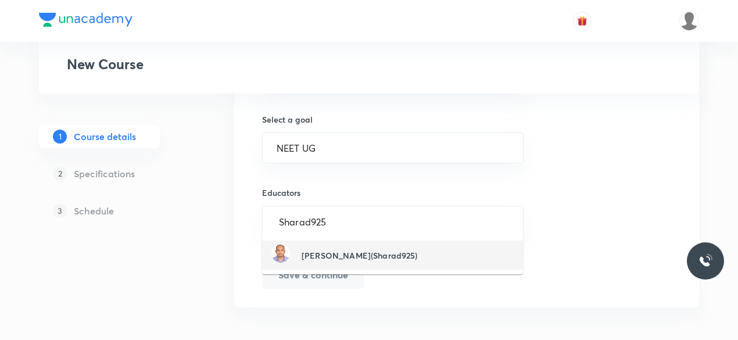
click at [337, 256] on h6 "Sharad Narayan Thakur(Sharad925)" at bounding box center [360, 255] width 116 height 12
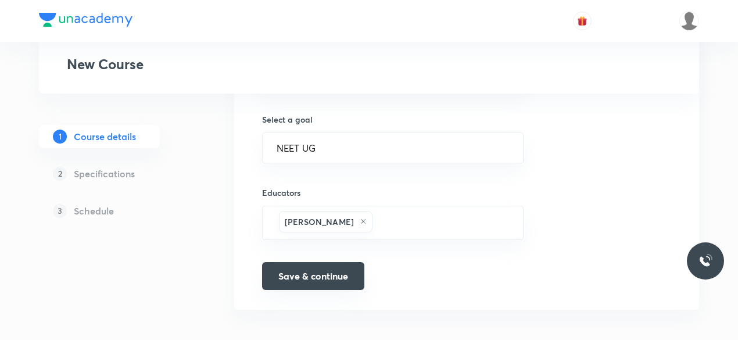
click at [348, 270] on button "Save & continue" at bounding box center [313, 276] width 102 height 28
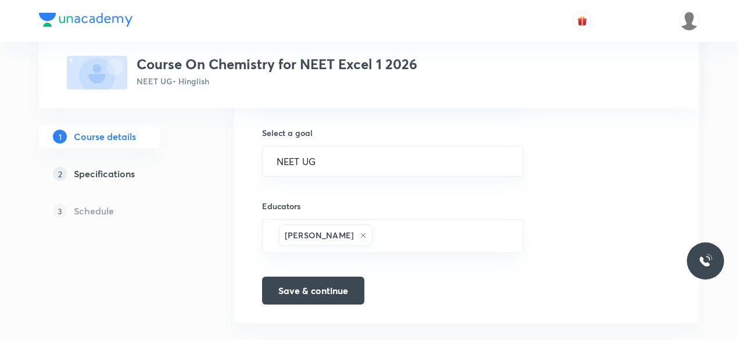
scroll to position [806, 0]
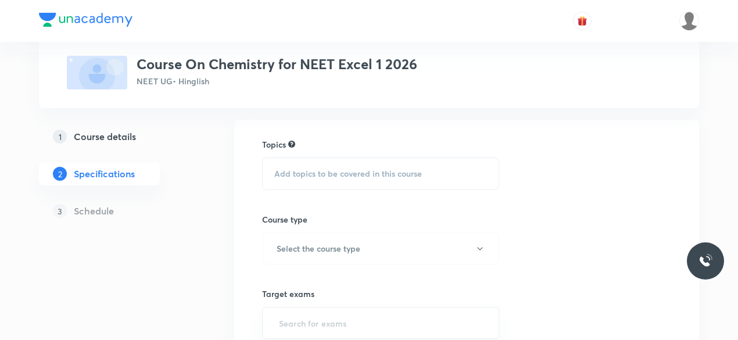
scroll to position [93, 0]
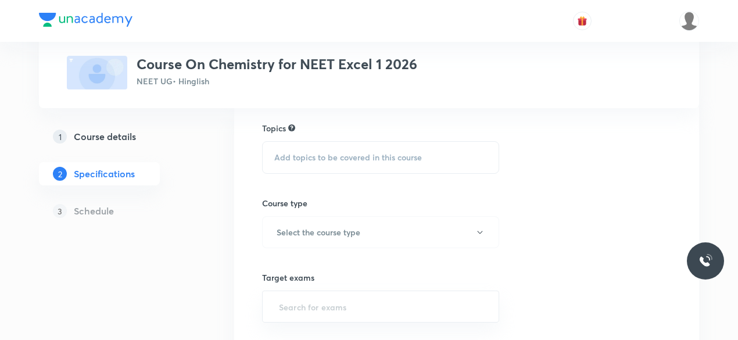
click at [285, 157] on span "Add topics to be covered in this course" at bounding box center [348, 157] width 148 height 9
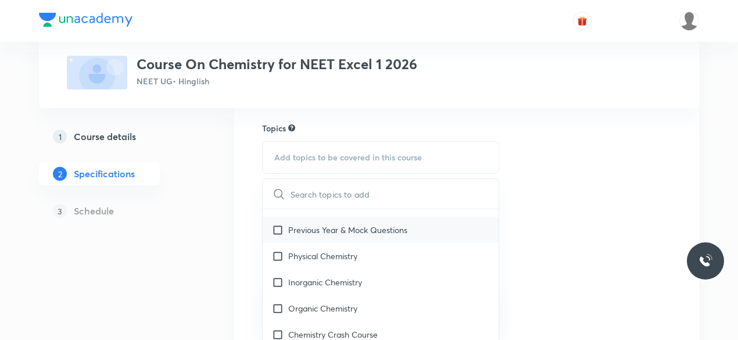
scroll to position [1718, 0]
click at [276, 231] on input "checkbox" at bounding box center [280, 230] width 16 height 12
checkbox input "true"
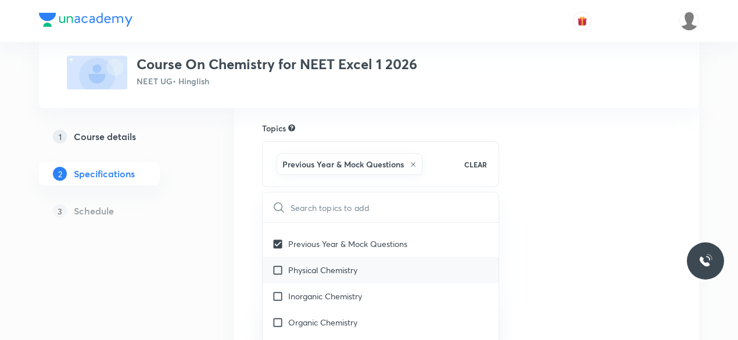
click at [278, 270] on input "checkbox" at bounding box center [280, 270] width 16 height 12
checkbox input "true"
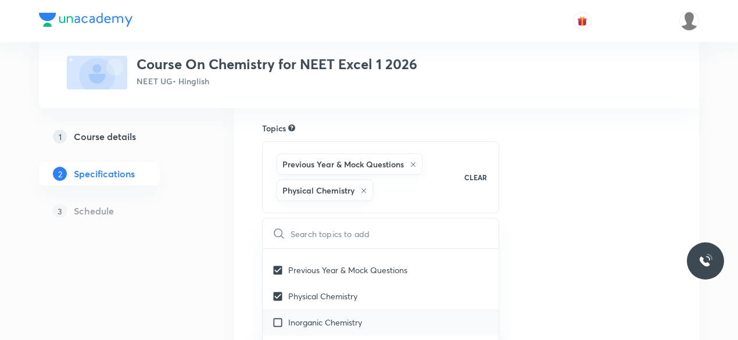
click at [277, 320] on input "checkbox" at bounding box center [280, 322] width 16 height 12
checkbox input "true"
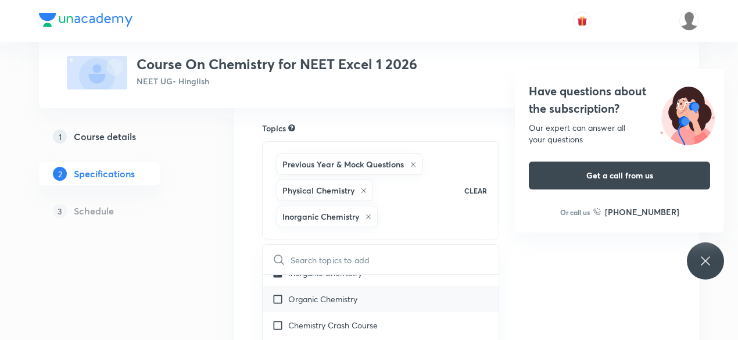
scroll to position [1796, 0]
click at [278, 295] on input "checkbox" at bounding box center [280, 297] width 16 height 12
checkbox input "true"
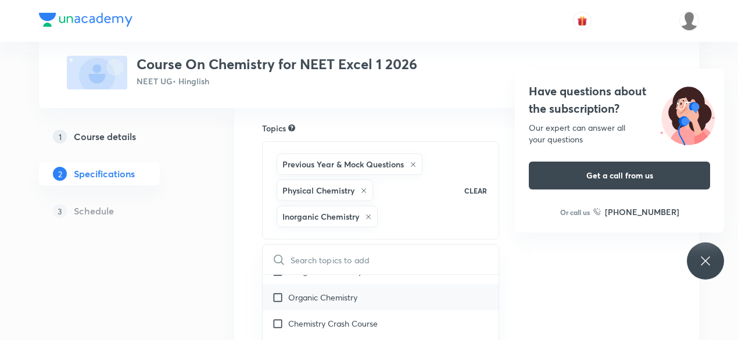
checkbox input "true"
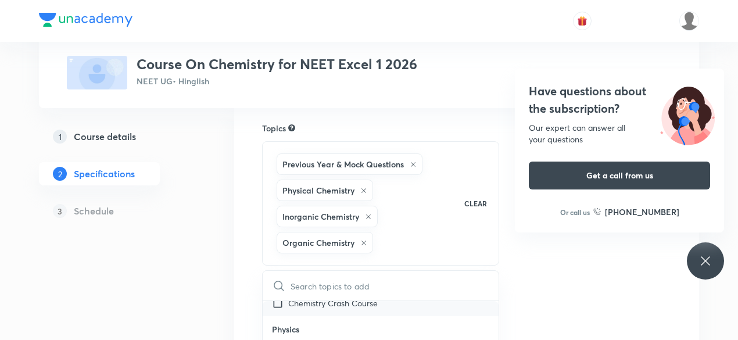
scroll to position [1841, 0]
click at [278, 304] on input "checkbox" at bounding box center [280, 304] width 16 height 12
checkbox input "true"
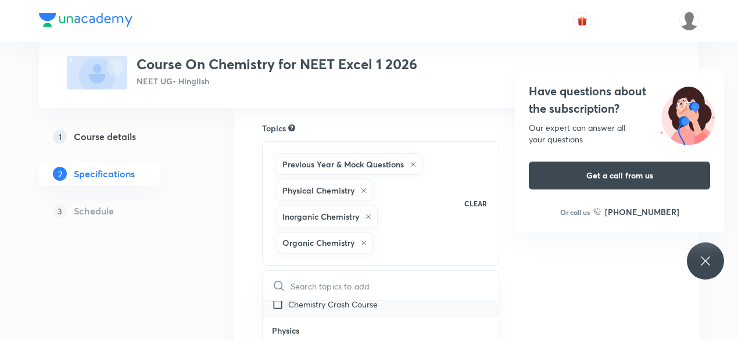
checkbox input "true"
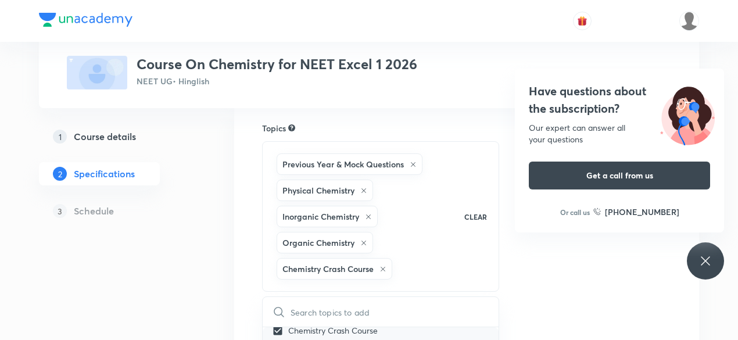
click at [278, 328] on input "checkbox" at bounding box center [280, 330] width 16 height 12
checkbox input "false"
checkbox input "true"
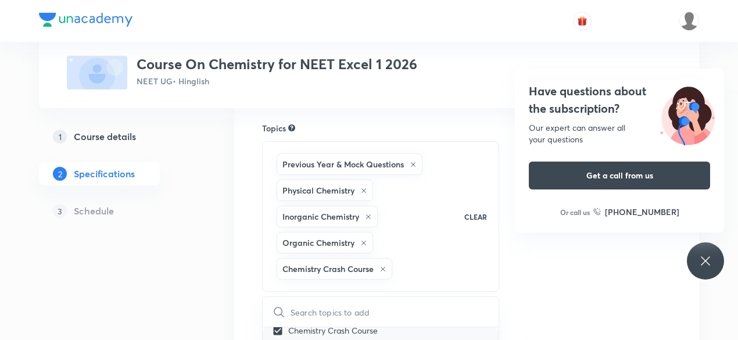
checkbox input "true"
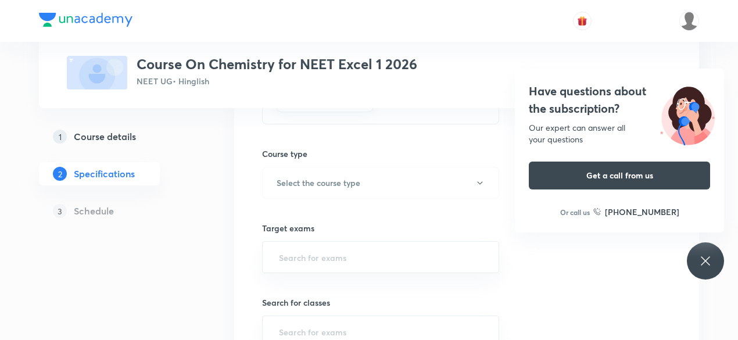
scroll to position [237, 0]
click at [340, 178] on h6 "Select the course type" at bounding box center [319, 180] width 84 height 12
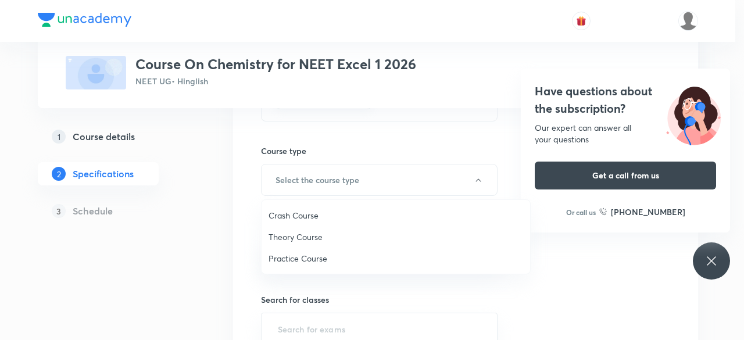
click at [321, 234] on span "Theory Course" at bounding box center [396, 237] width 255 height 12
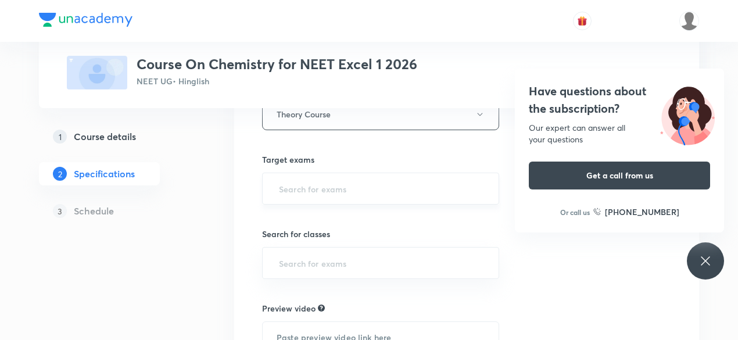
scroll to position [303, 0]
click at [294, 185] on input "text" at bounding box center [381, 188] width 208 height 22
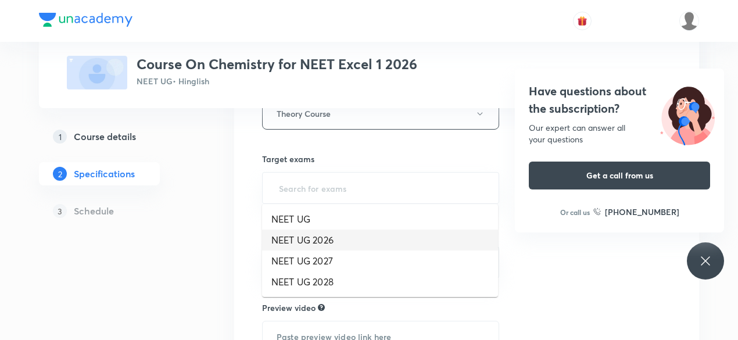
click at [314, 240] on li "NEET UG 2026" at bounding box center [380, 240] width 236 height 21
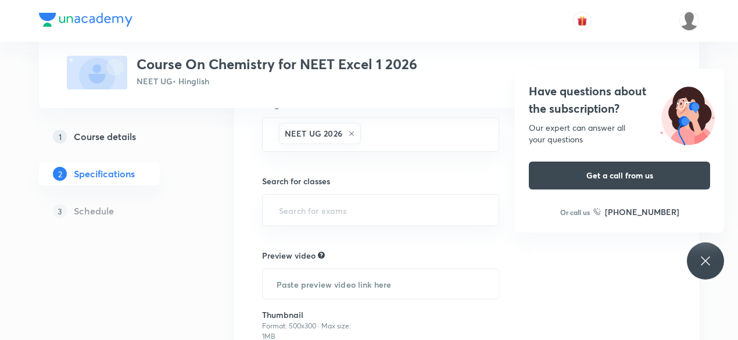
scroll to position [362, 0]
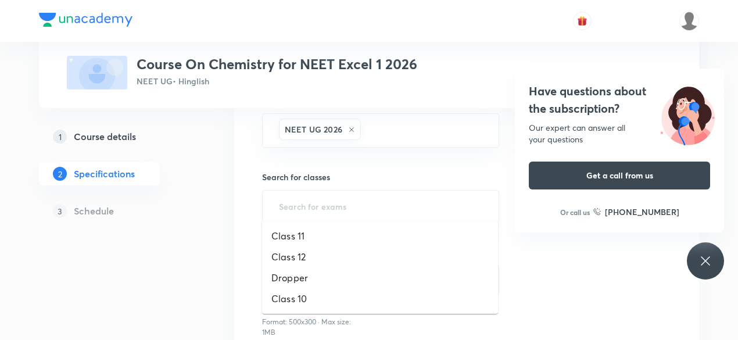
click at [292, 201] on input "text" at bounding box center [381, 206] width 208 height 22
click at [301, 257] on li "Class 12" at bounding box center [380, 256] width 236 height 21
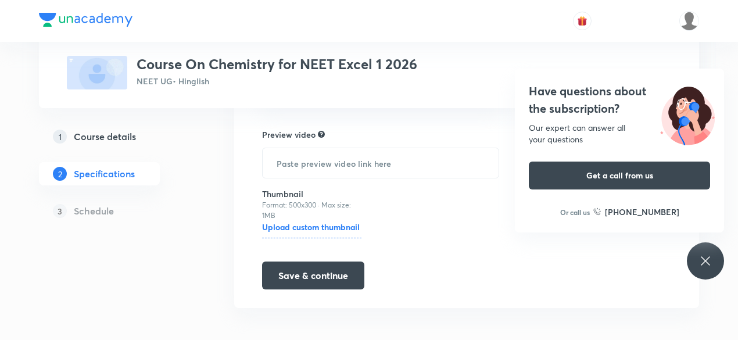
scroll to position [482, 0]
click at [335, 267] on button "Save & continue" at bounding box center [313, 274] width 102 height 28
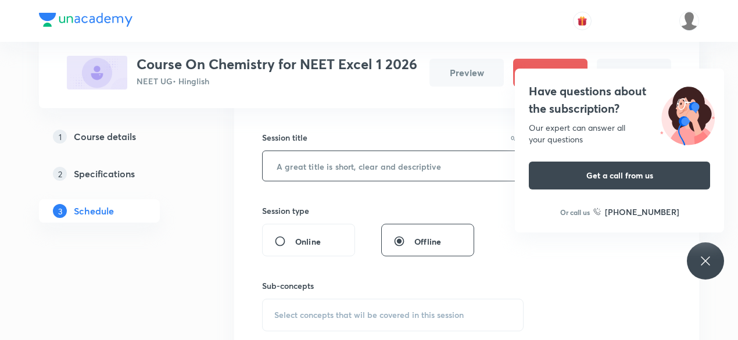
scroll to position [199, 0]
click at [281, 162] on input "text" at bounding box center [393, 165] width 260 height 30
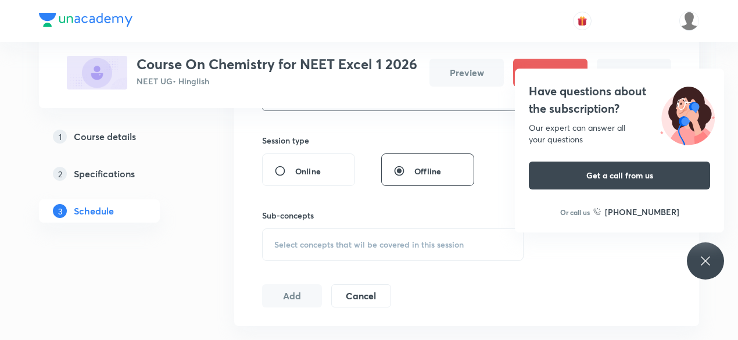
scroll to position [270, 0]
type input "P-Block"
click at [279, 242] on span "Select concepts that wil be covered in this session" at bounding box center [369, 242] width 190 height 9
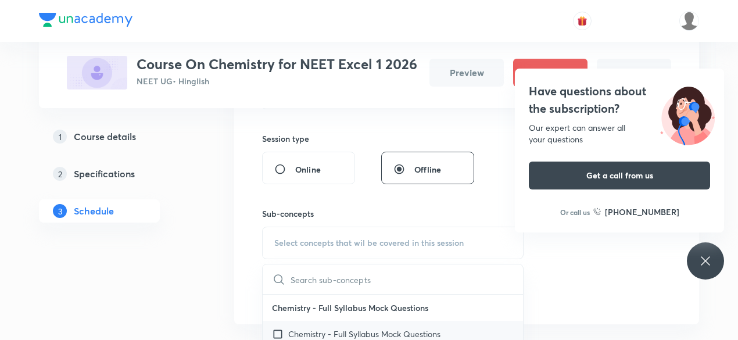
click at [278, 330] on input "checkbox" at bounding box center [280, 334] width 16 height 12
checkbox input "true"
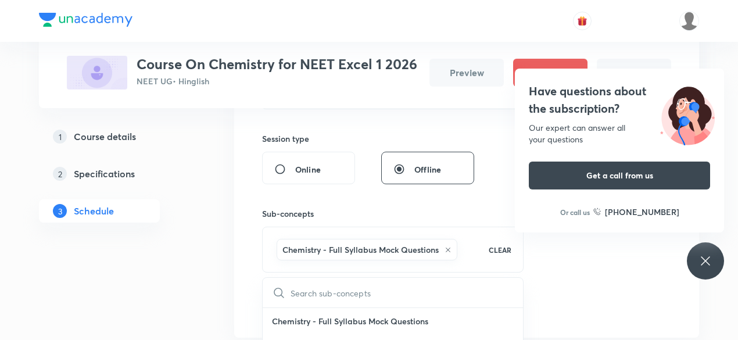
click at [252, 268] on div "Session 1 Live class Session title 7/99 P-Block ​ Session type Online Offline S…" at bounding box center [466, 150] width 465 height 376
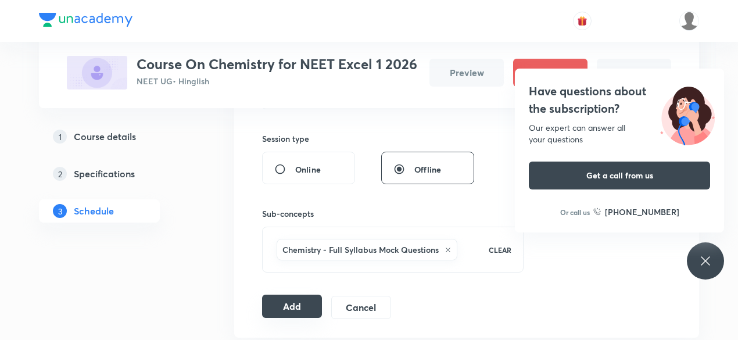
click at [305, 303] on button "Add" at bounding box center [292, 306] width 60 height 23
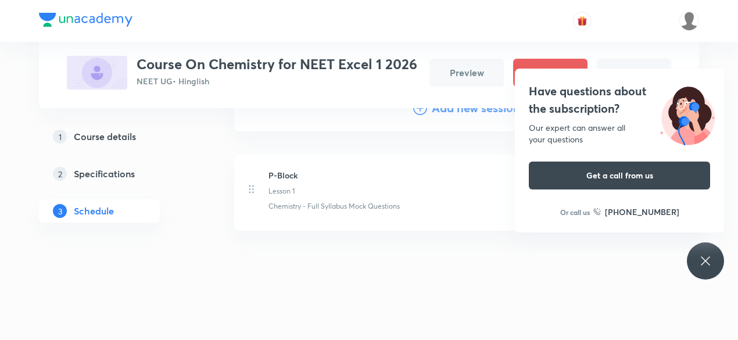
scroll to position [158, 0]
click at [708, 265] on icon at bounding box center [706, 261] width 14 height 14
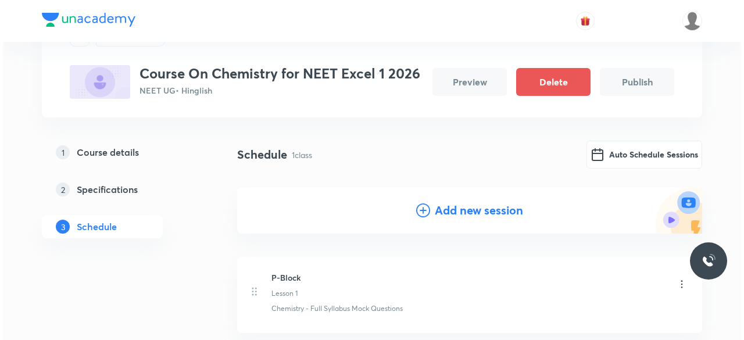
scroll to position [52, 0]
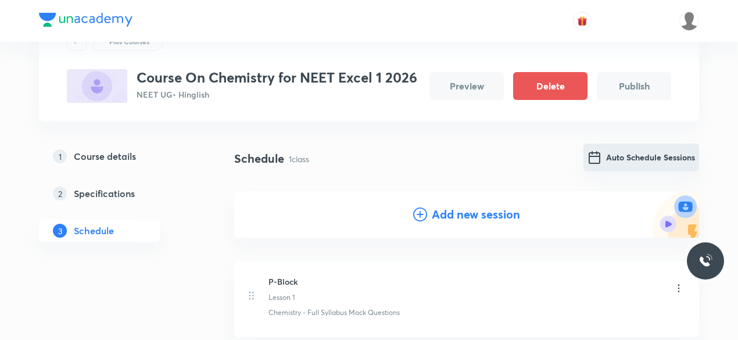
click at [594, 159] on img "Auto Schedule Sessions" at bounding box center [595, 158] width 14 height 14
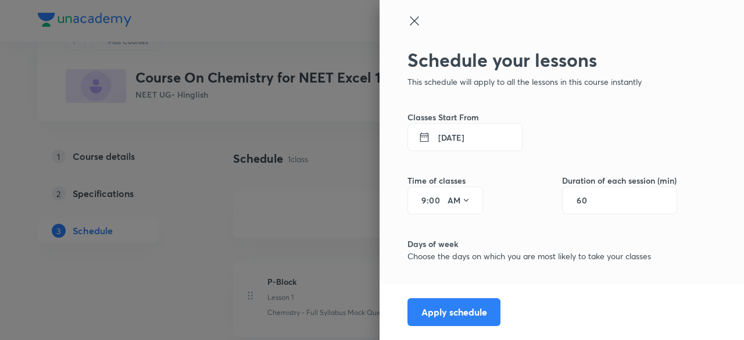
click at [417, 140] on icon at bounding box center [424, 137] width 19 height 12
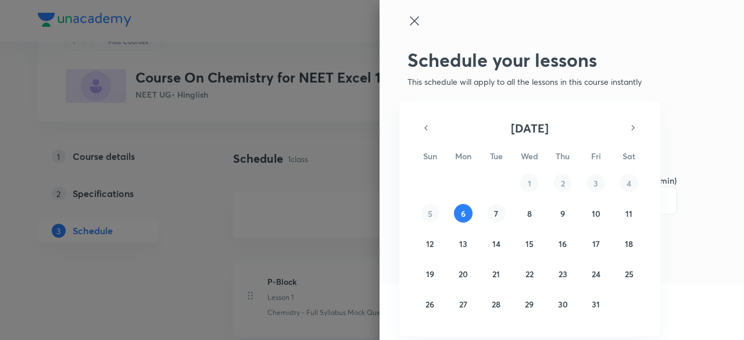
click at [496, 218] on abbr "7" at bounding box center [496, 213] width 4 height 11
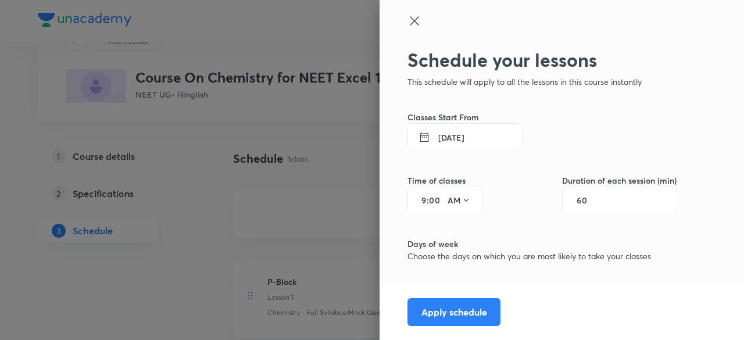
click at [415, 198] on input "9" at bounding box center [420, 200] width 14 height 9
type input "2"
type input "30"
click at [462, 199] on icon at bounding box center [466, 200] width 9 height 9
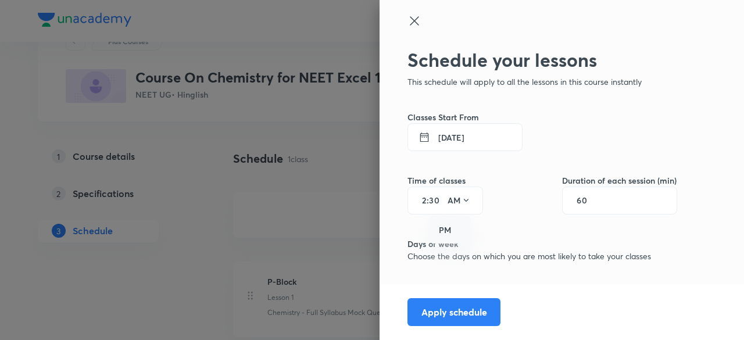
click at [444, 230] on div "PM" at bounding box center [451, 230] width 42 height 28
click at [577, 202] on input "60" at bounding box center [588, 200] width 22 height 9
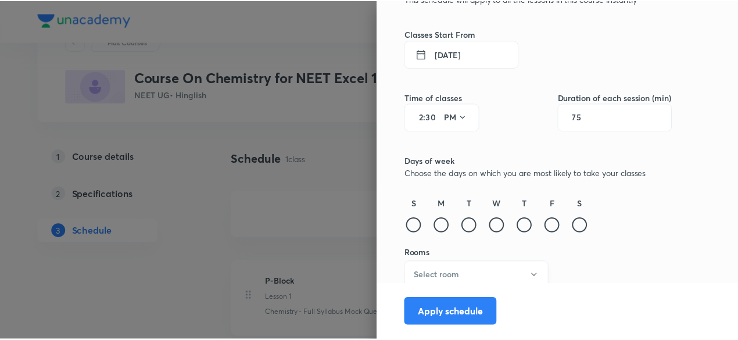
scroll to position [90, 0]
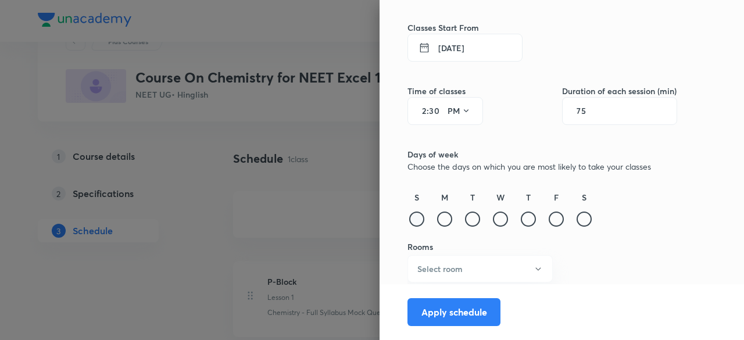
type input "75"
click at [409, 223] on div at bounding box center [416, 219] width 15 height 15
click at [437, 223] on div at bounding box center [444, 219] width 15 height 15
click at [465, 221] on div at bounding box center [472, 219] width 15 height 15
click at [493, 221] on div at bounding box center [500, 219] width 15 height 15
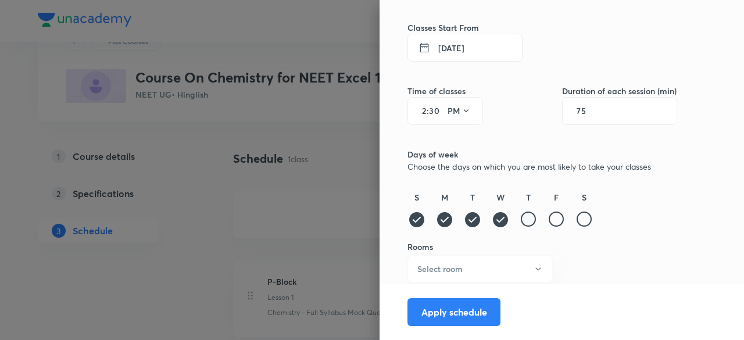
click at [521, 221] on div at bounding box center [528, 219] width 15 height 15
click at [550, 220] on div at bounding box center [556, 219] width 15 height 15
click at [577, 221] on div at bounding box center [584, 219] width 15 height 15
click at [471, 268] on button "Select room" at bounding box center [480, 268] width 145 height 27
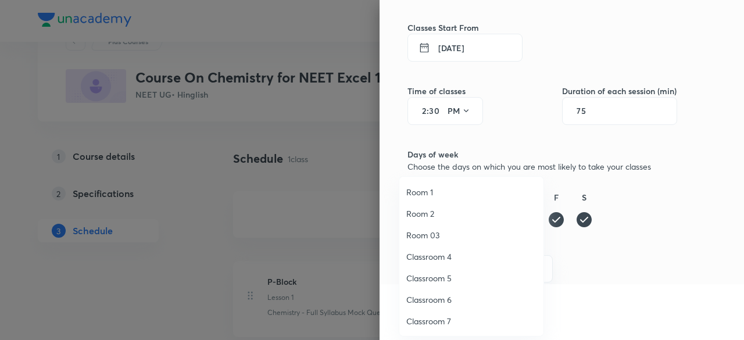
click at [443, 299] on span "Classroom 6" at bounding box center [471, 300] width 130 height 12
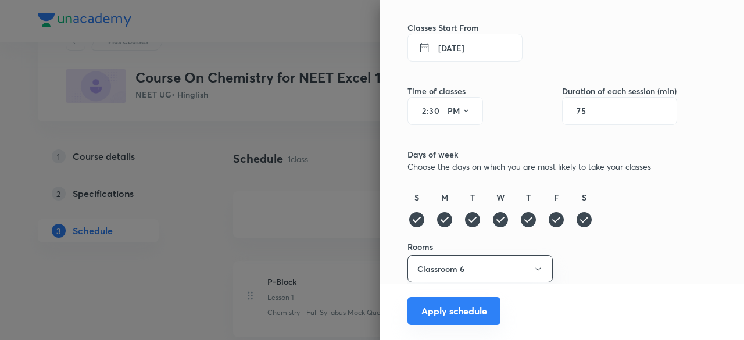
click at [472, 310] on button "Apply schedule" at bounding box center [454, 311] width 93 height 28
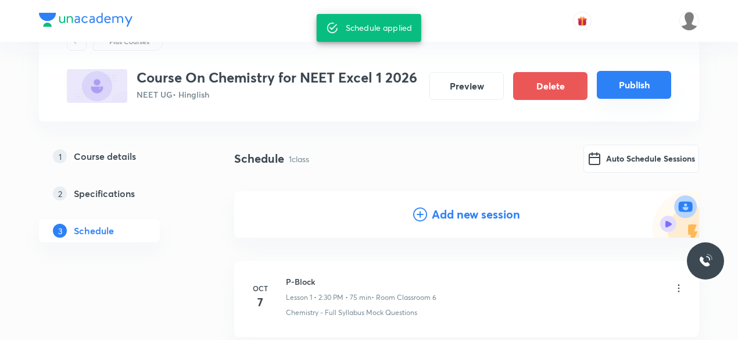
click at [638, 90] on button "Publish" at bounding box center [634, 85] width 74 height 28
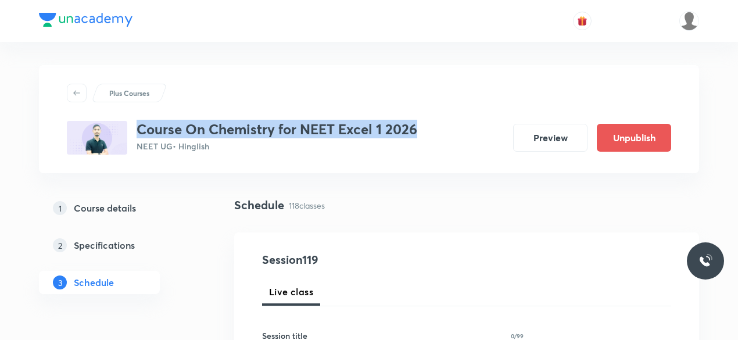
drag, startPoint x: 0, startPoint y: 0, endPoint x: 416, endPoint y: 129, distance: 435.8
click at [416, 129] on h3 "Course On Chemistry for NEET Excel 1 2026" at bounding box center [277, 129] width 281 height 17
copy h3 "Course On Chemistry for NEET Excel 1 2026"
click at [114, 208] on h5 "Course details" at bounding box center [105, 208] width 62 height 14
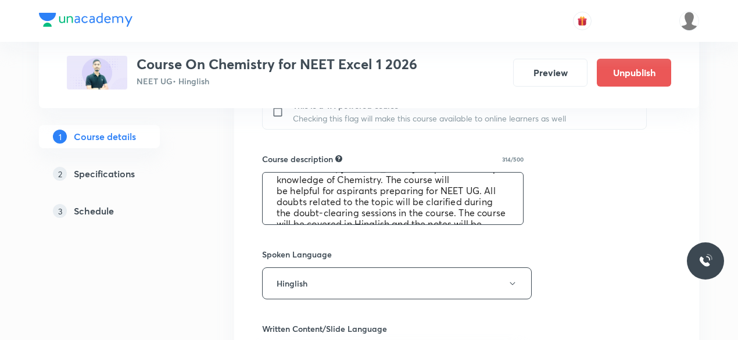
scroll to position [44, 0]
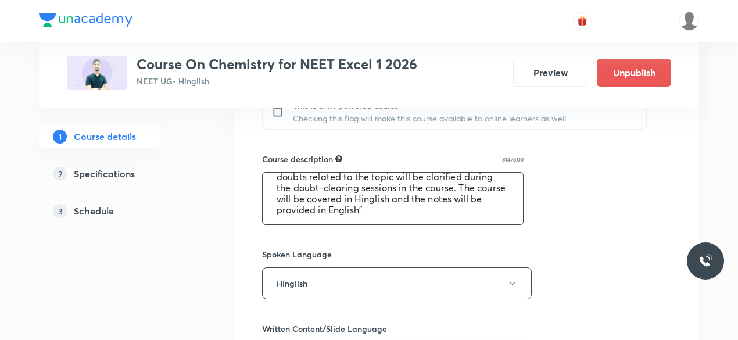
drag, startPoint x: 276, startPoint y: 185, endPoint x: 475, endPoint y: 221, distance: 202.5
click at [475, 221] on textarea ""In this course, [PERSON_NAME] will provide in-depth knowledge of Chemistry. Th…" at bounding box center [393, 199] width 260 height 52
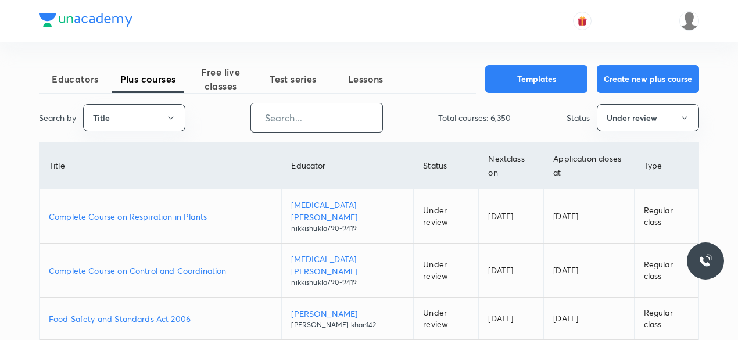
click at [288, 118] on input "text" at bounding box center [316, 118] width 131 height 30
click at [290, 120] on input "text" at bounding box center [316, 118] width 131 height 30
click at [306, 120] on input "text" at bounding box center [316, 118] width 131 height 30
paste input "Sharad925"
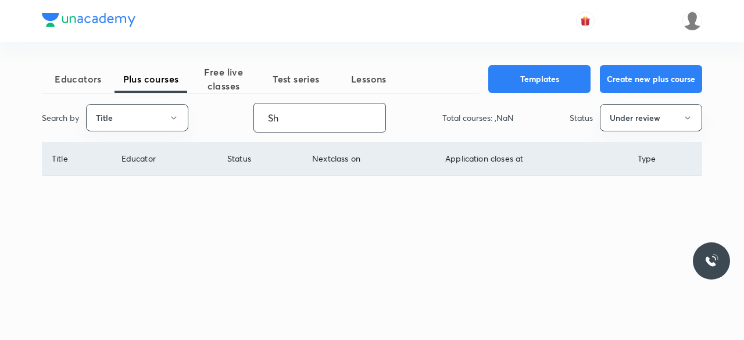
type input "S"
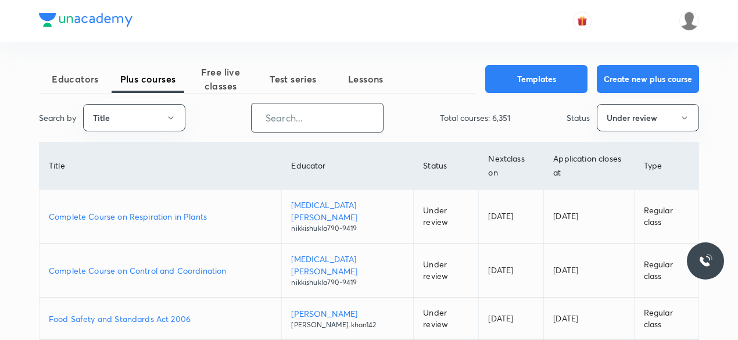
paste input "131861340"
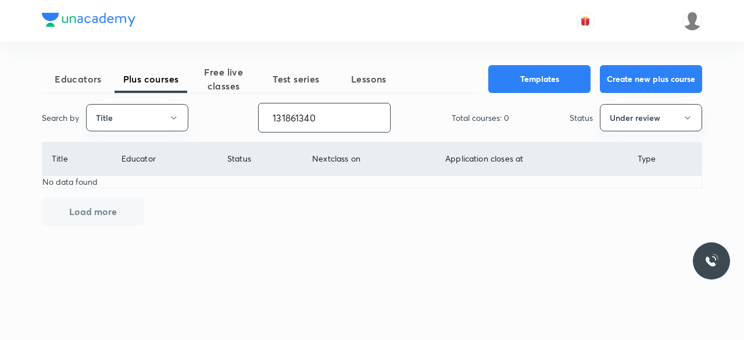
type input "131861340"
click at [87, 80] on span "Educators" at bounding box center [78, 79] width 73 height 14
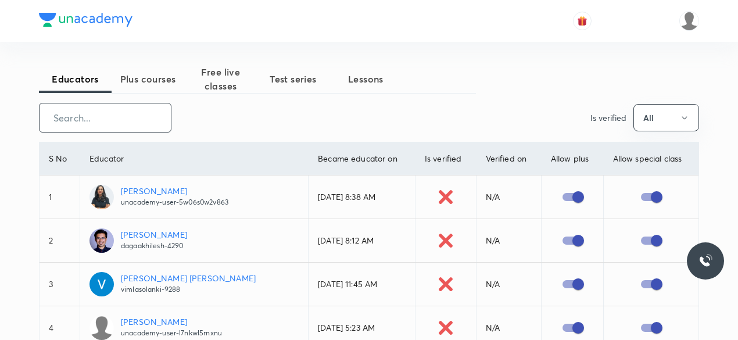
click at [99, 123] on input "text" at bounding box center [105, 118] width 131 height 30
paste input "131861340"
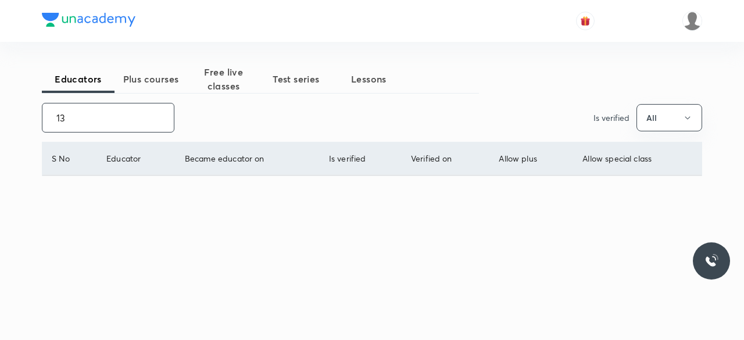
type input "1"
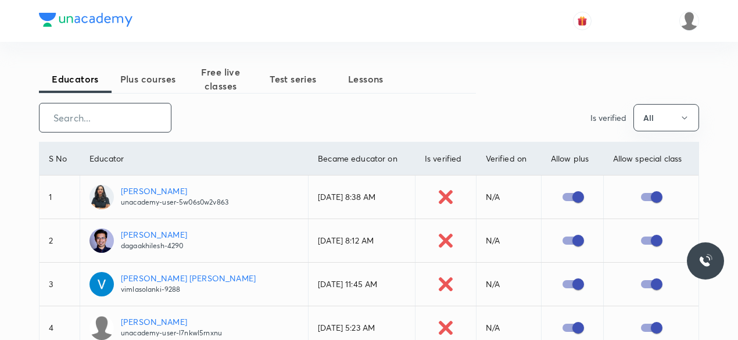
paste input "Sharad925"
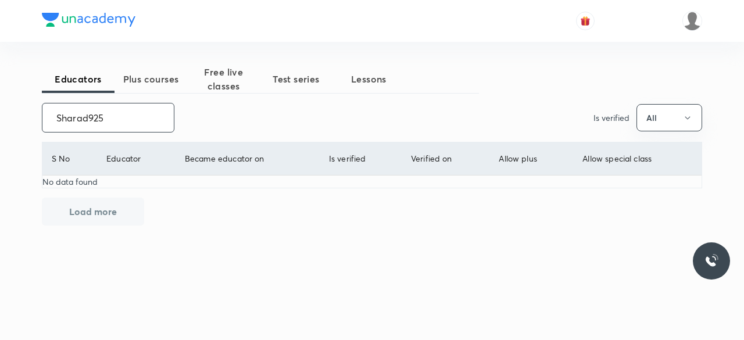
type input "Sharad925"
click at [142, 74] on span "Plus courses" at bounding box center [151, 79] width 73 height 14
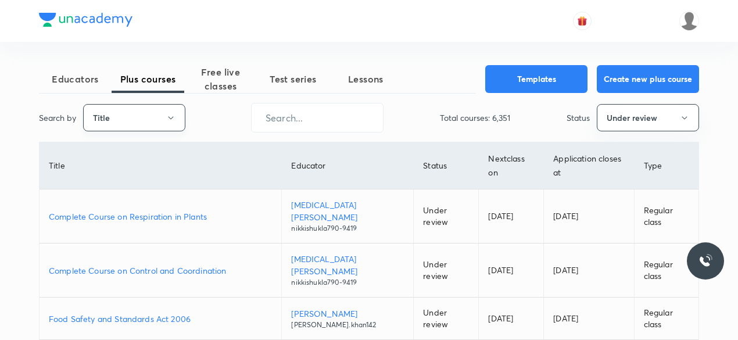
click at [178, 119] on button "Title" at bounding box center [134, 117] width 102 height 27
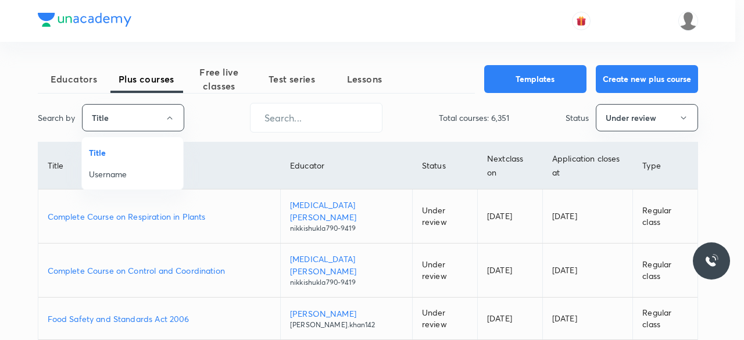
click at [122, 172] on span "Username" at bounding box center [132, 174] width 87 height 12
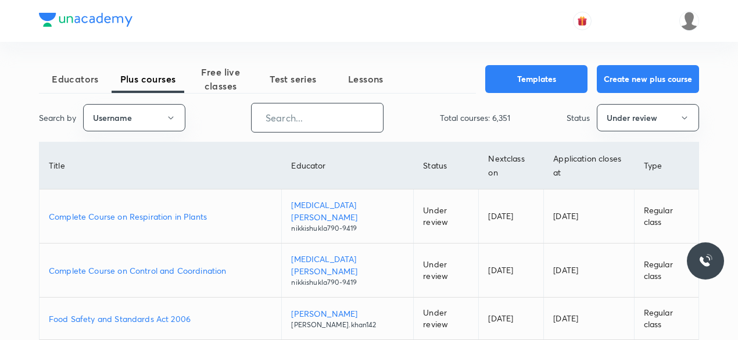
click at [274, 116] on input "text" at bounding box center [317, 118] width 131 height 30
paste input "Sharad925"
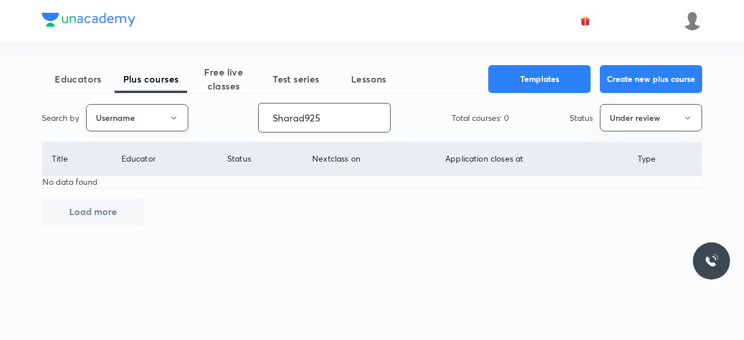
type input "Sharad925"
click at [174, 116] on icon "button" at bounding box center [173, 117] width 9 height 9
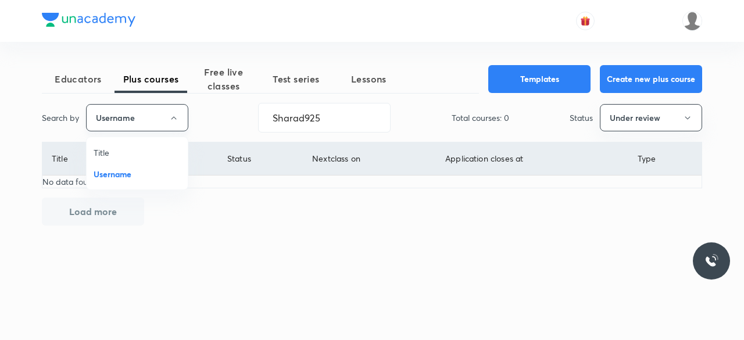
click at [174, 116] on div at bounding box center [372, 170] width 744 height 340
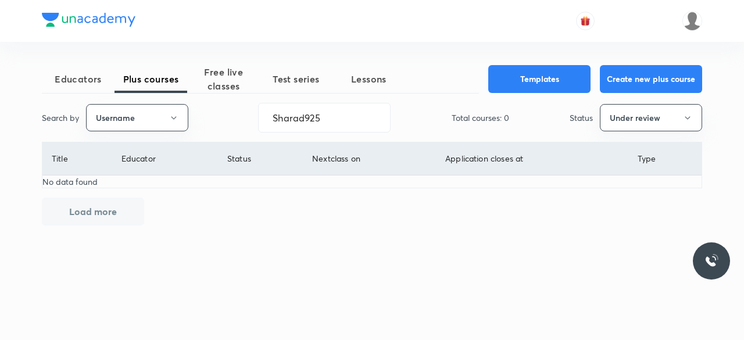
click at [198, 213] on div "Educators Plus courses Free live classes Test series Lessons Templates Create n…" at bounding box center [372, 145] width 660 height 160
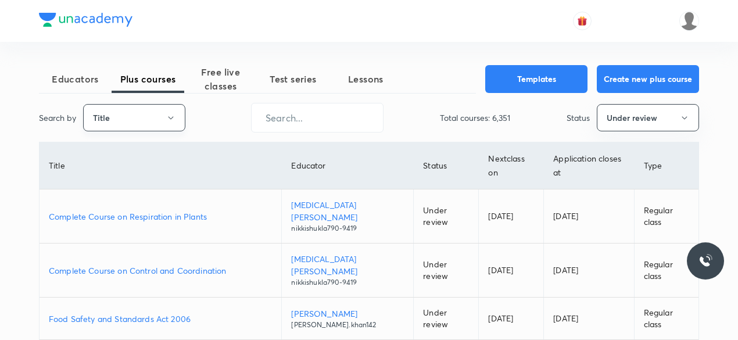
click at [171, 117] on icon "button" at bounding box center [170, 117] width 9 height 9
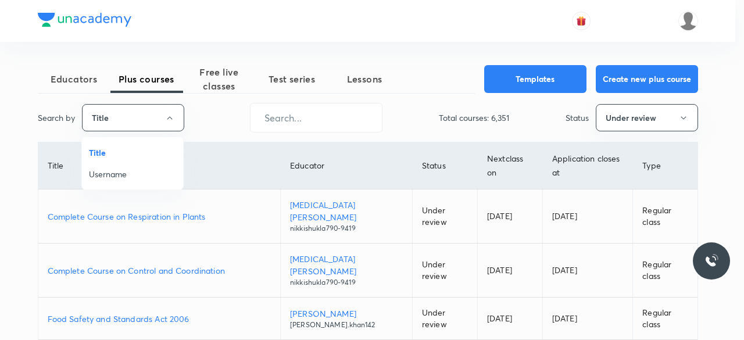
click at [110, 172] on span "Username" at bounding box center [132, 174] width 87 height 12
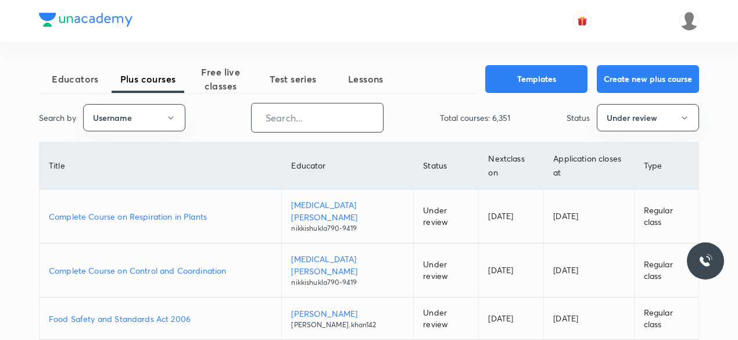
click at [278, 111] on input "text" at bounding box center [317, 118] width 131 height 30
paste input "Sharad925"
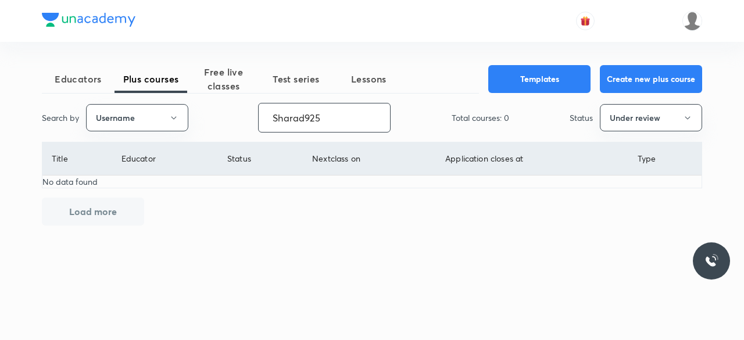
type input "Sharad925"
